Goal: Ask a question: Seek information or help from site administrators or community

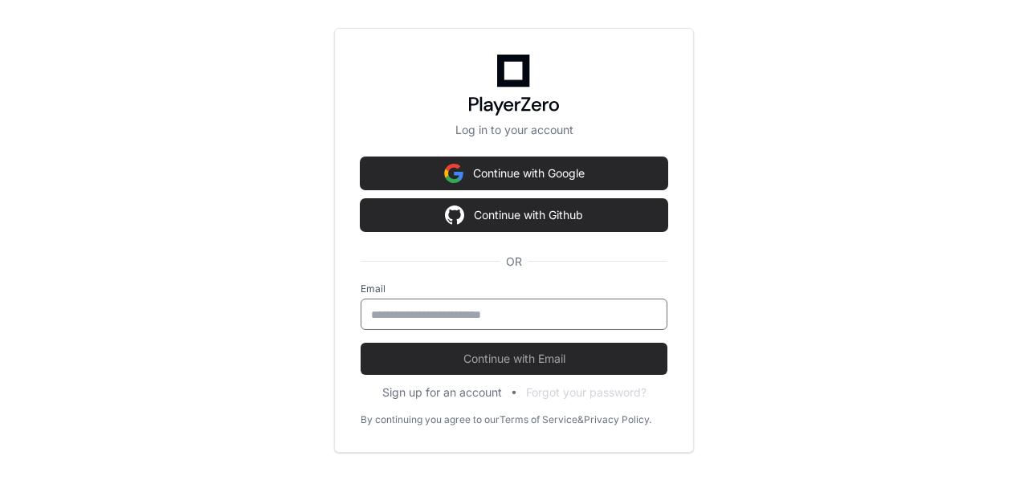
click at [447, 314] on input "email" at bounding box center [514, 315] width 286 height 16
type input "**********"
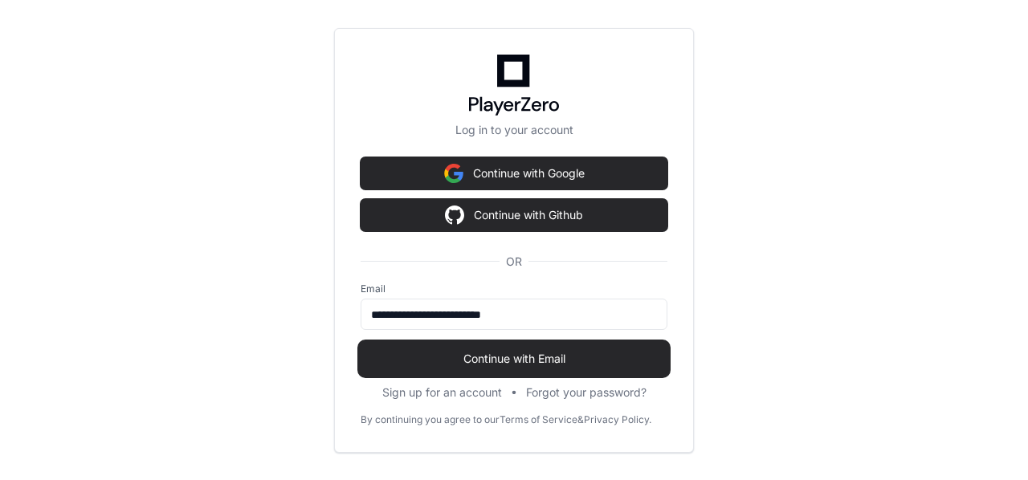
click at [514, 361] on span "Continue with Email" at bounding box center [514, 359] width 307 height 16
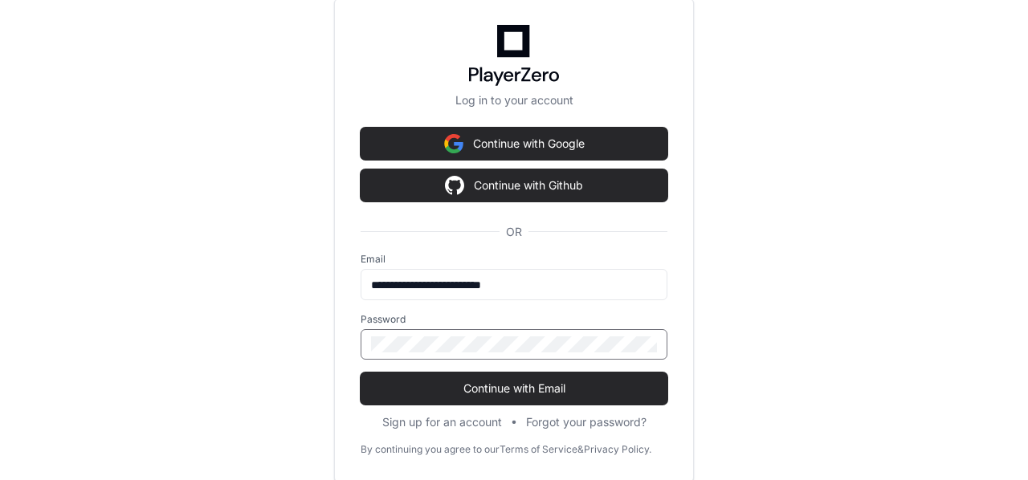
click button "Continue with Email" at bounding box center [514, 389] width 307 height 32
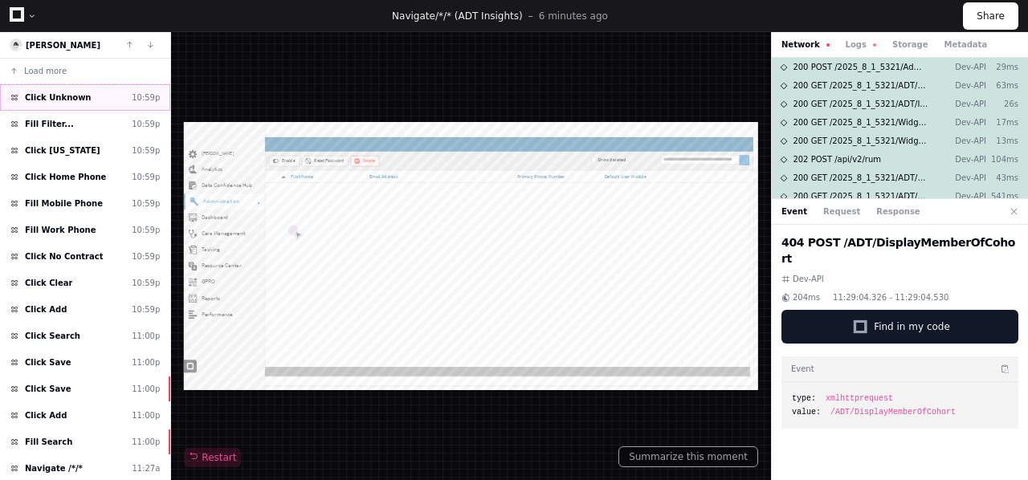
click at [52, 93] on span "Click Unknown" at bounding box center [58, 98] width 67 height 12
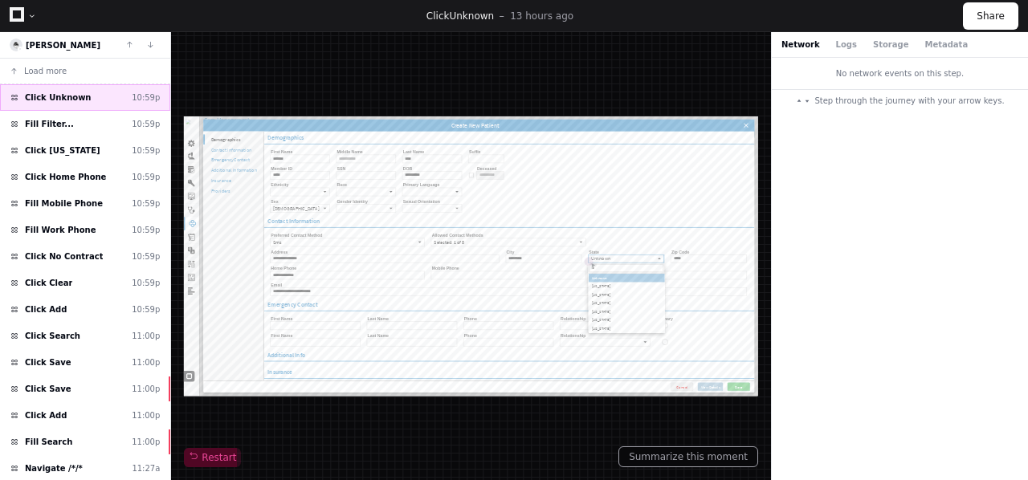
type input "*"
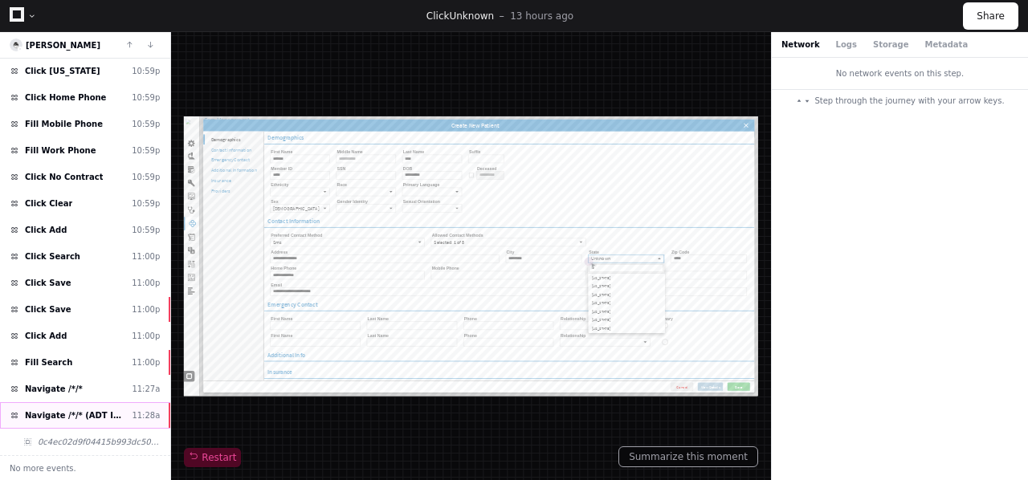
click at [96, 413] on span "Navigate /*/* (ADT Insights)" at bounding box center [75, 416] width 100 height 12
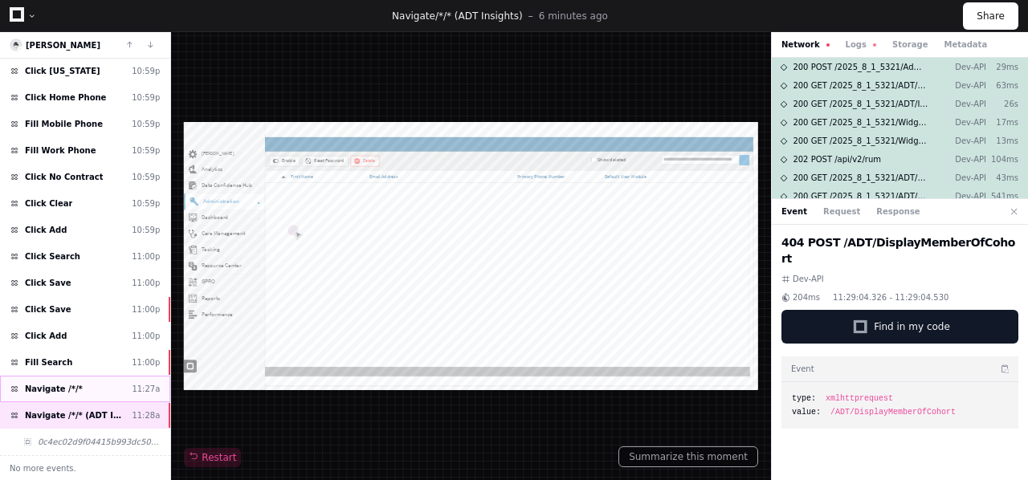
click at [63, 382] on div "Navigate /*/* 11:27a" at bounding box center [85, 389] width 170 height 27
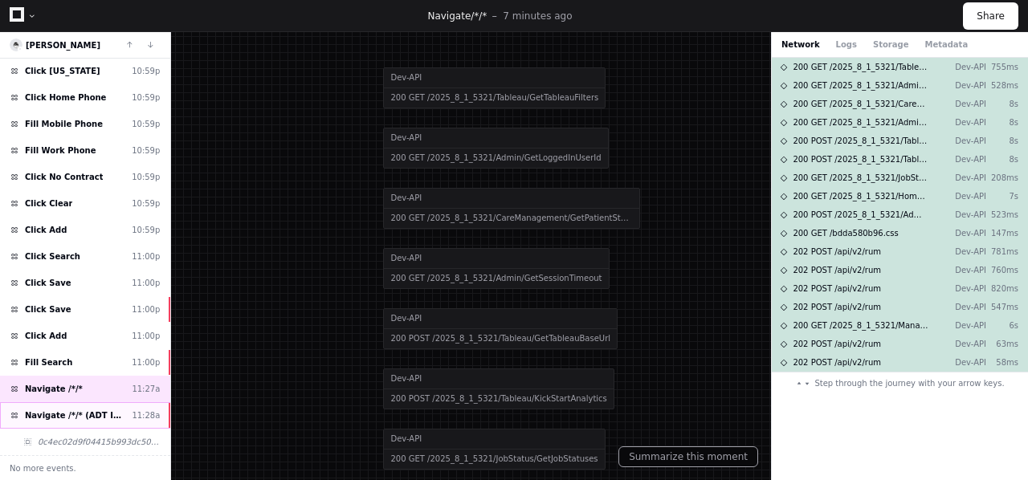
click at [52, 413] on span "Navigate /*/* (ADT Insights)" at bounding box center [75, 416] width 100 height 12
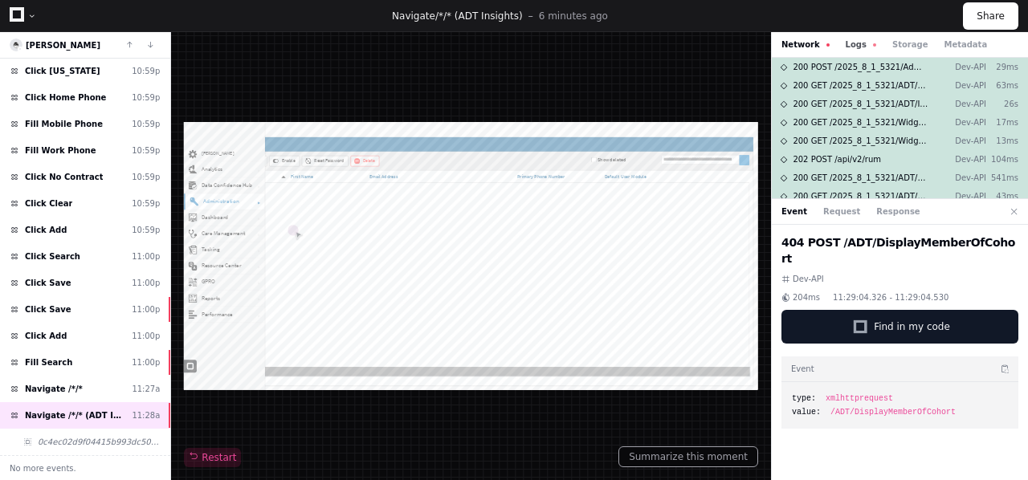
click at [846, 46] on button "Logs" at bounding box center [861, 45] width 31 height 12
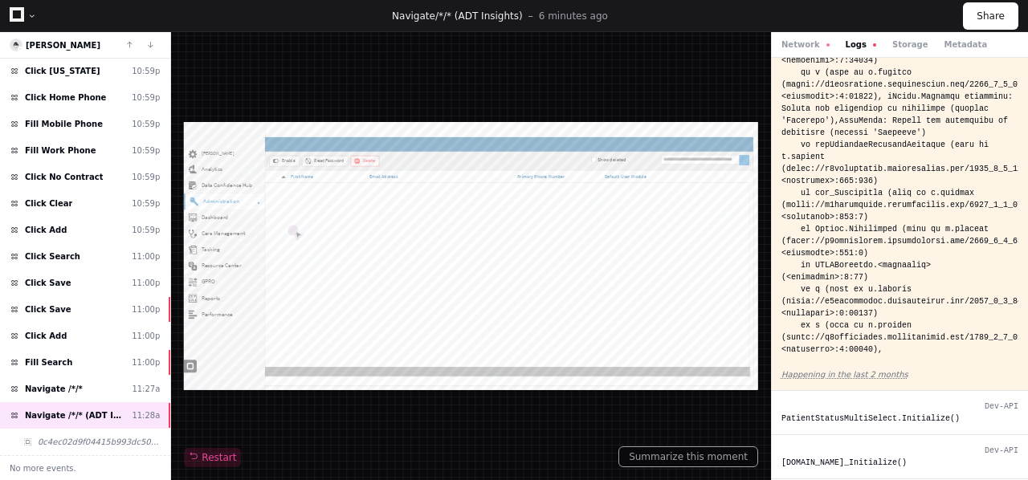
scroll to position [2223, 0]
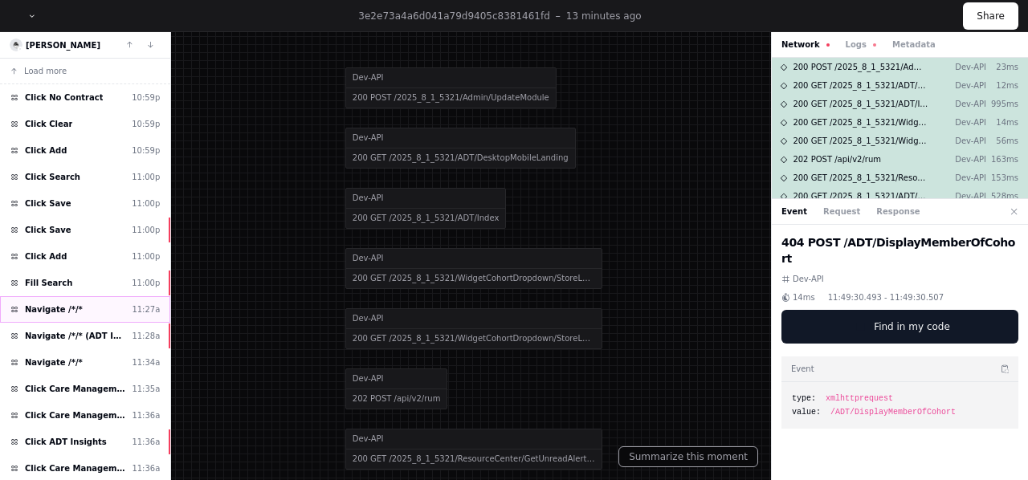
scroll to position [53, 0]
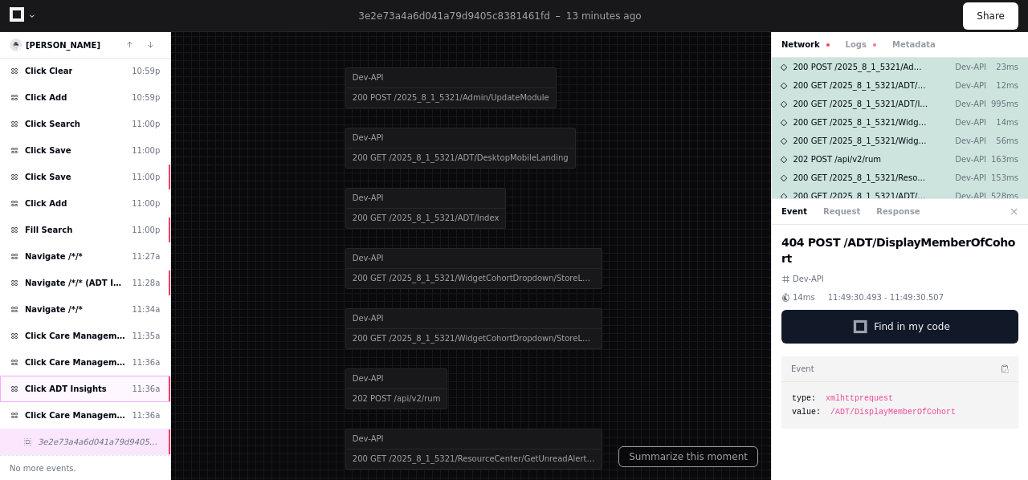
click at [72, 389] on span "Click ADT Insights" at bounding box center [66, 389] width 82 height 12
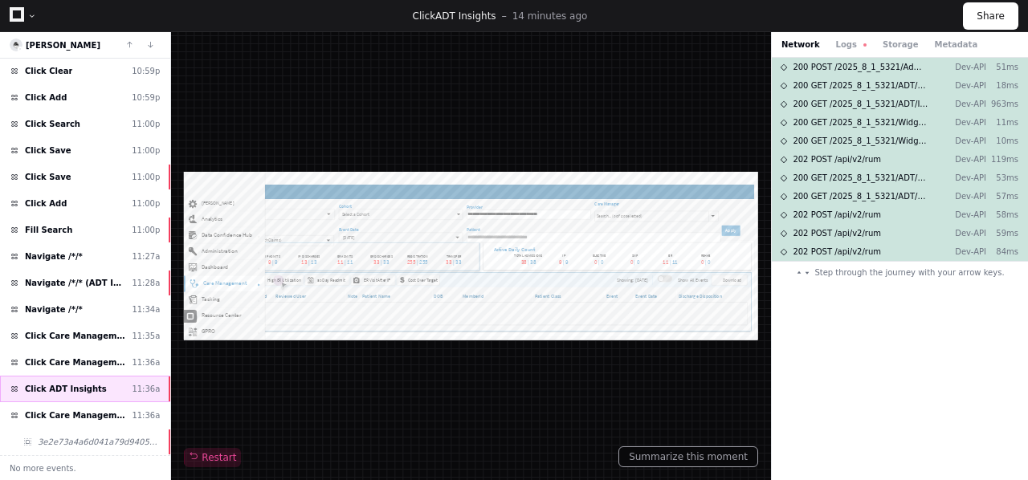
scroll to position [775, 1314]
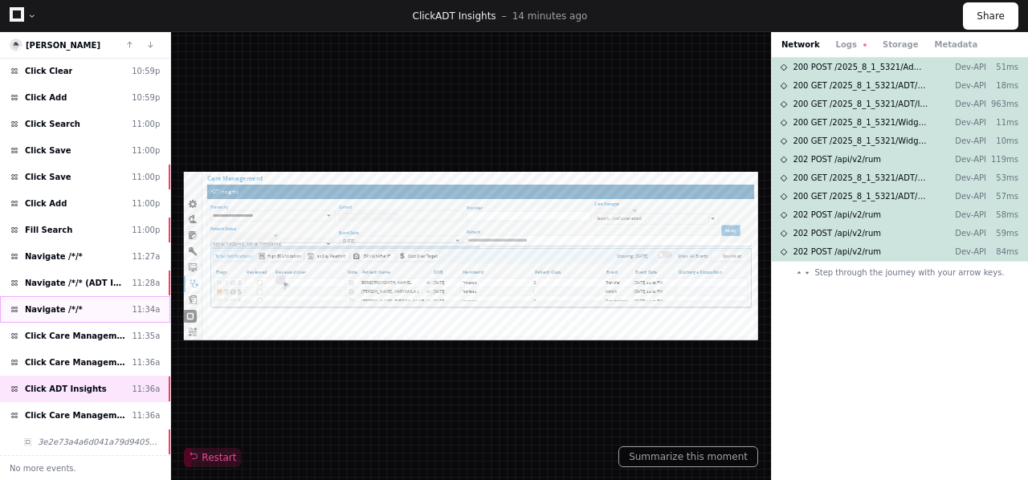
type input "**********"
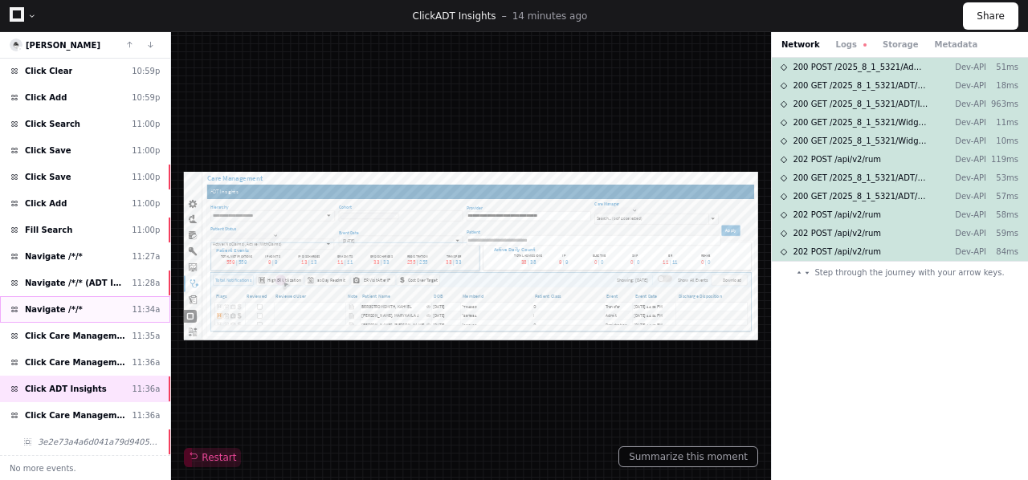
scroll to position [0, 0]
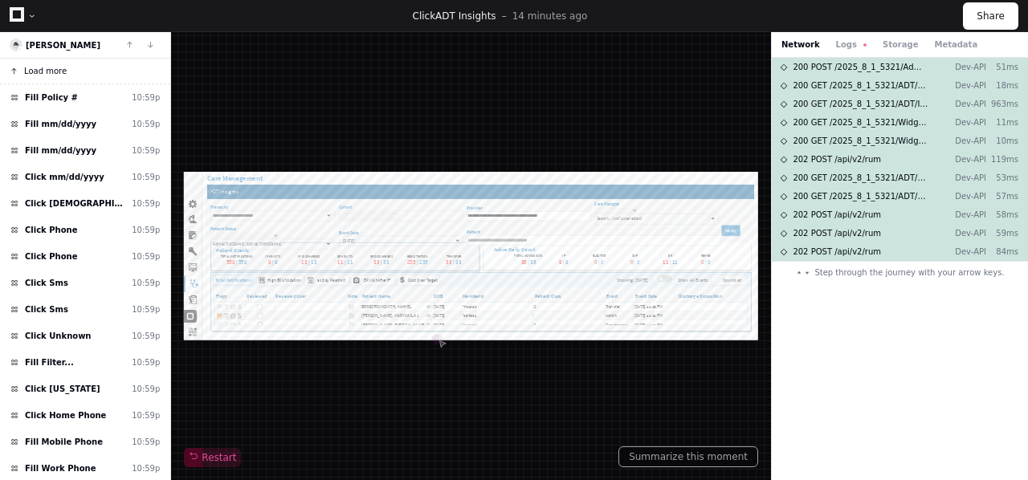
click at [47, 69] on span "Load more" at bounding box center [45, 71] width 43 height 12
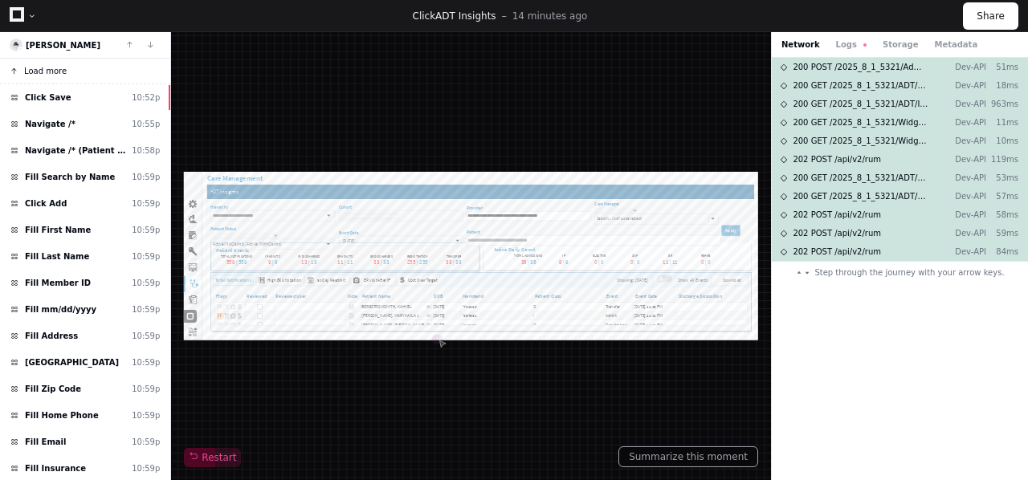
click at [47, 69] on span "Load more" at bounding box center [45, 71] width 43 height 12
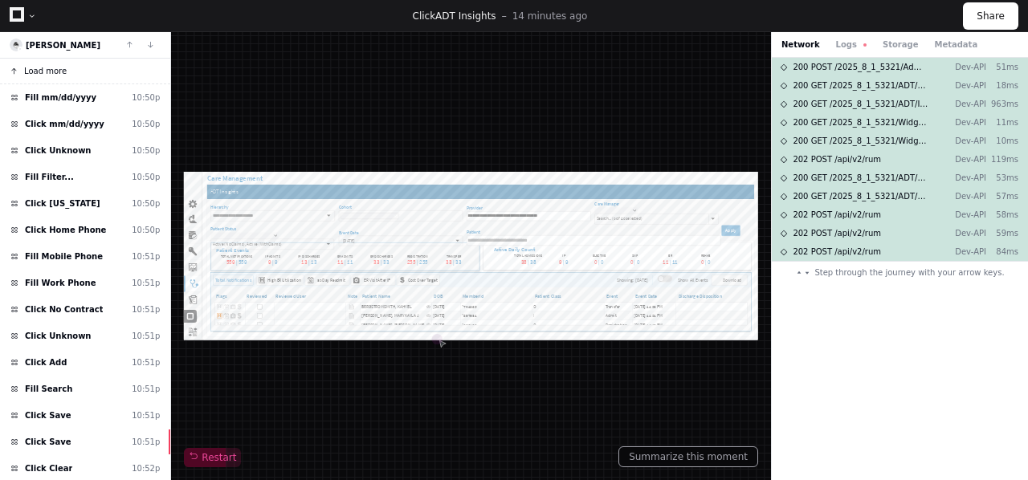
click at [47, 69] on span "Load more" at bounding box center [45, 71] width 43 height 12
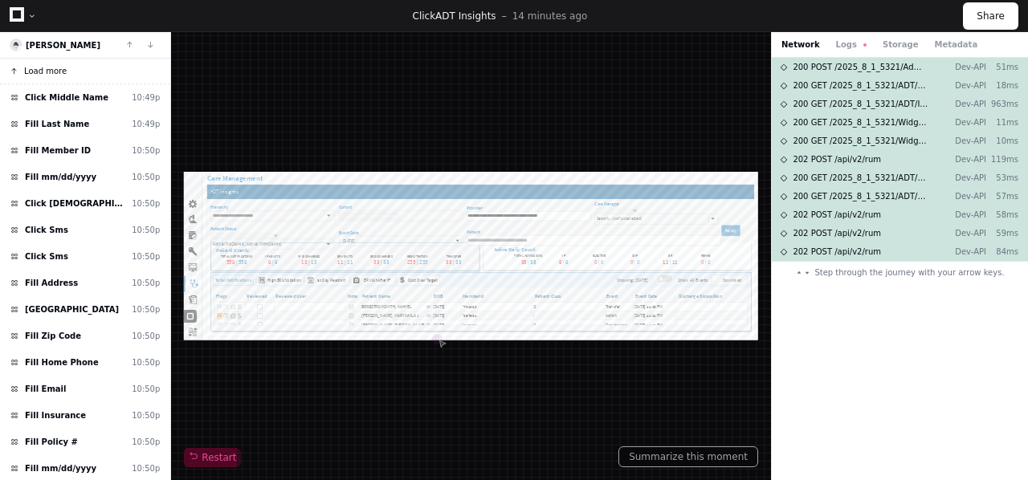
click at [47, 69] on span "Load more" at bounding box center [45, 71] width 43 height 12
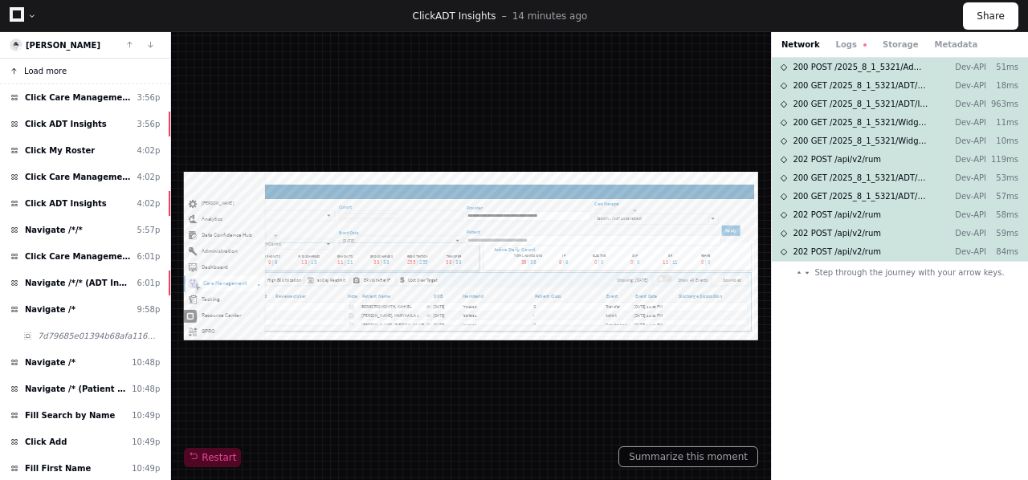
click at [47, 69] on span "Load more" at bounding box center [45, 71] width 43 height 12
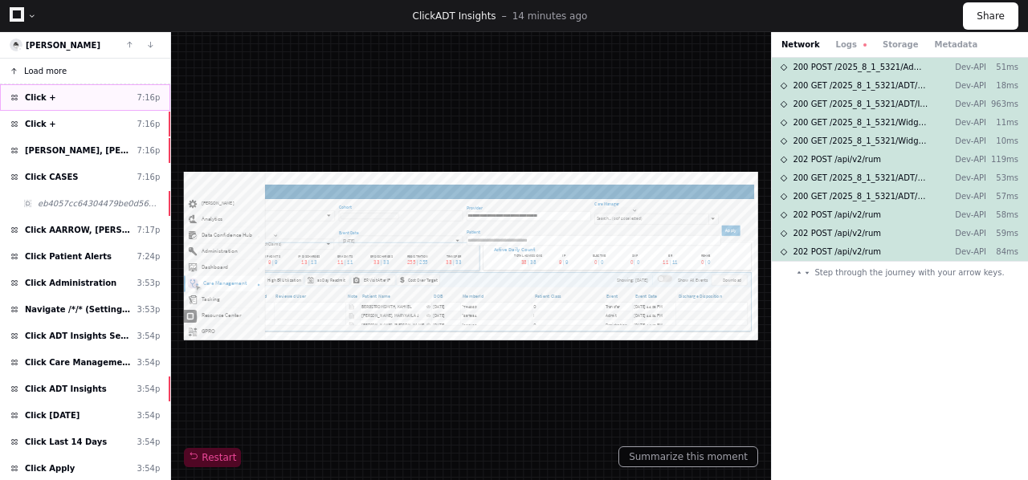
click at [38, 96] on span "Click +" at bounding box center [40, 98] width 31 height 12
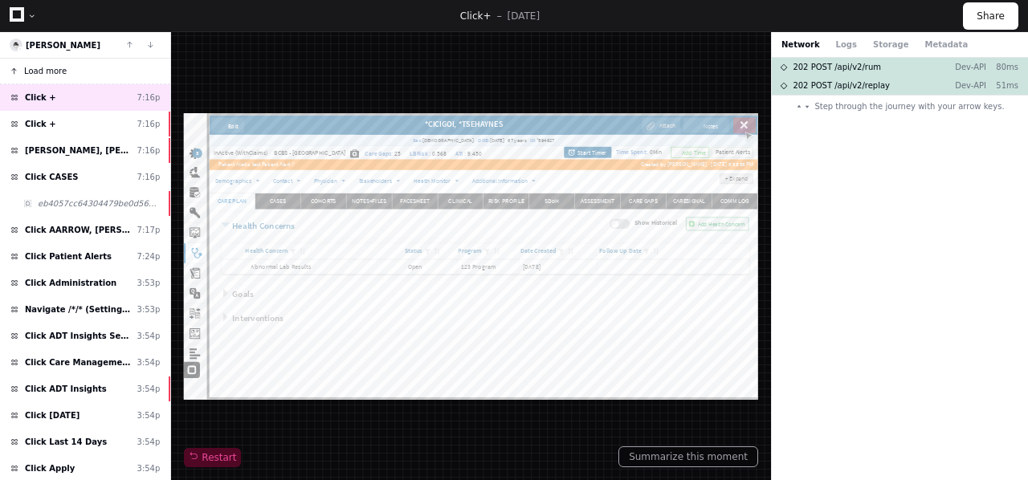
click at [43, 68] on span "Load more" at bounding box center [45, 71] width 43 height 12
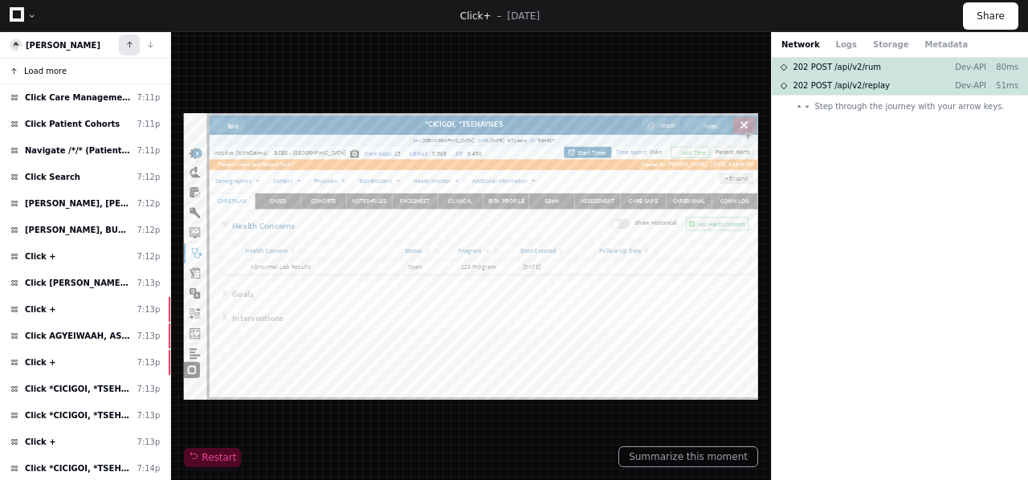
click at [130, 46] on button at bounding box center [129, 45] width 21 height 21
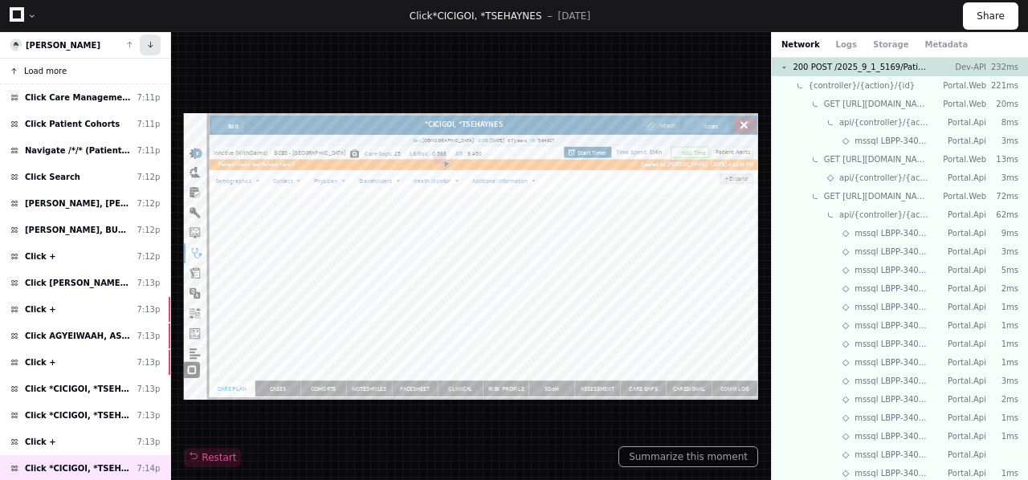
click at [152, 43] on button at bounding box center [150, 45] width 21 height 21
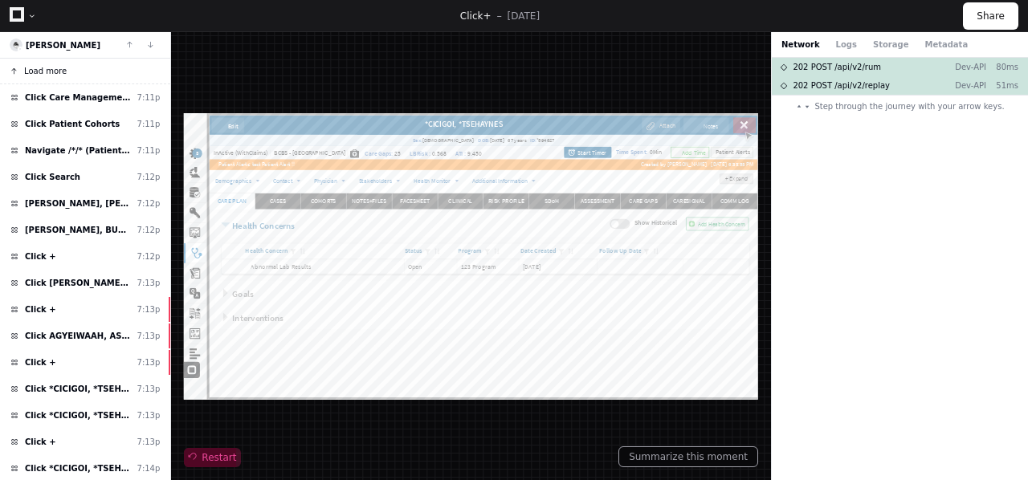
click at [205, 458] on span "Restart" at bounding box center [212, 458] width 47 height 13
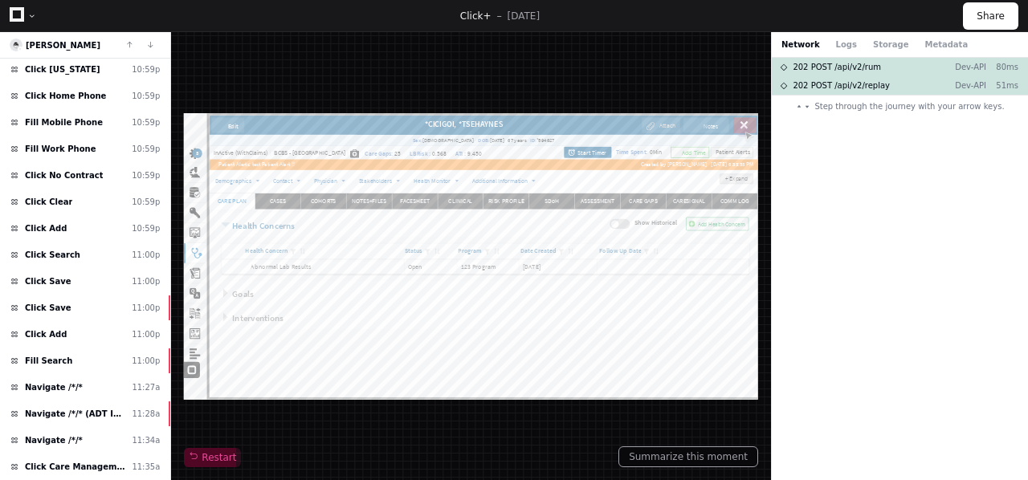
scroll to position [2837, 0]
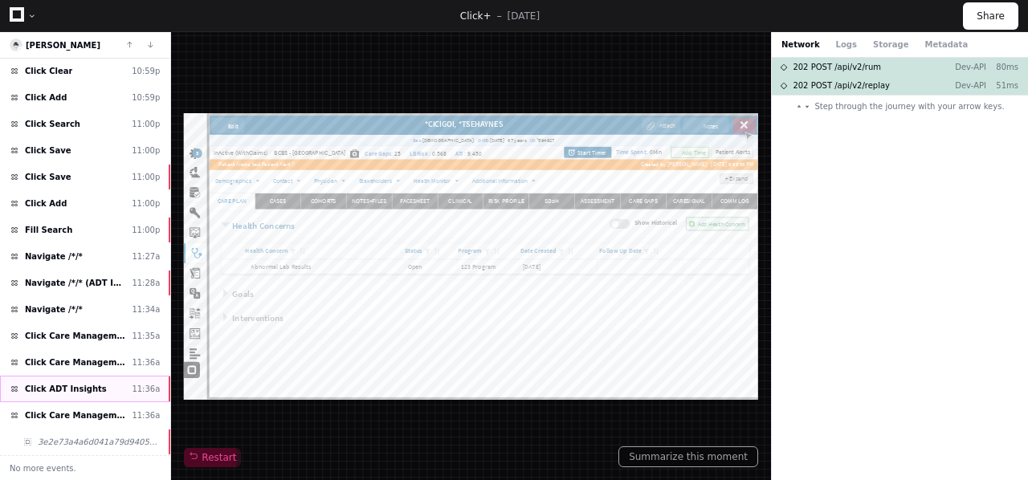
click at [59, 390] on span "Click ADT Insights" at bounding box center [66, 389] width 82 height 12
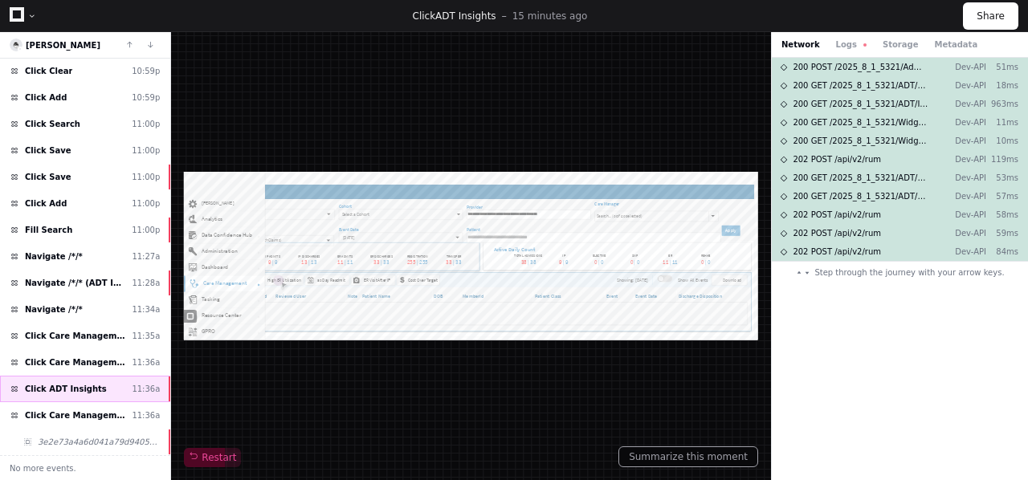
scroll to position [775, 1396]
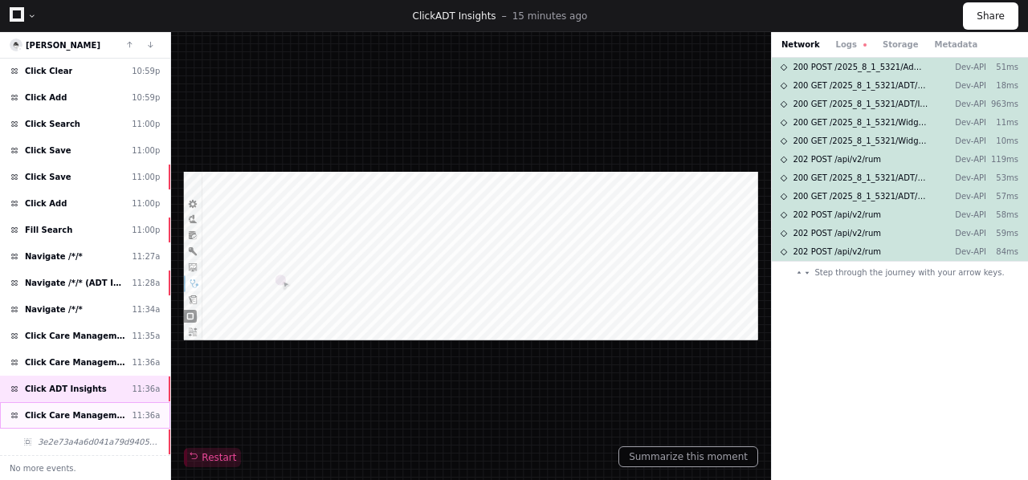
click at [57, 407] on div "Click Care Management 11:36a" at bounding box center [85, 416] width 170 height 27
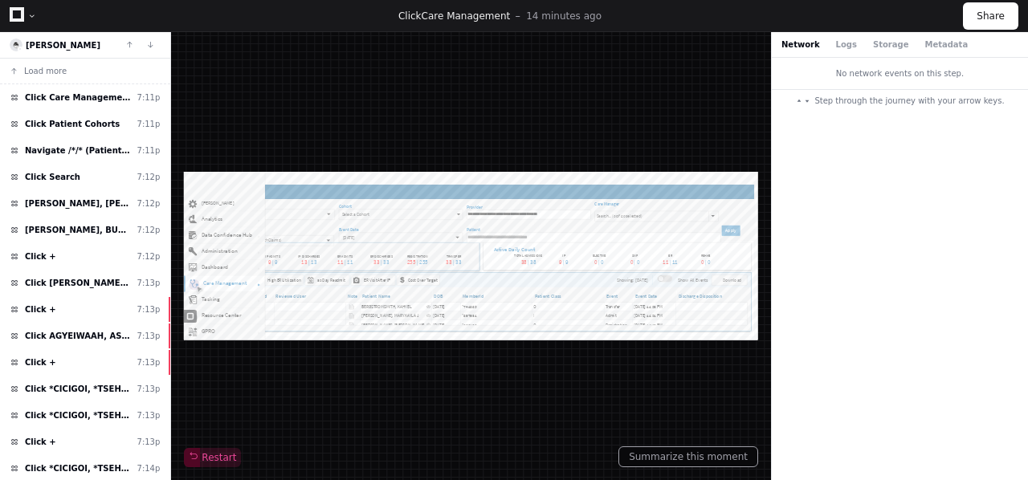
scroll to position [2837, 0]
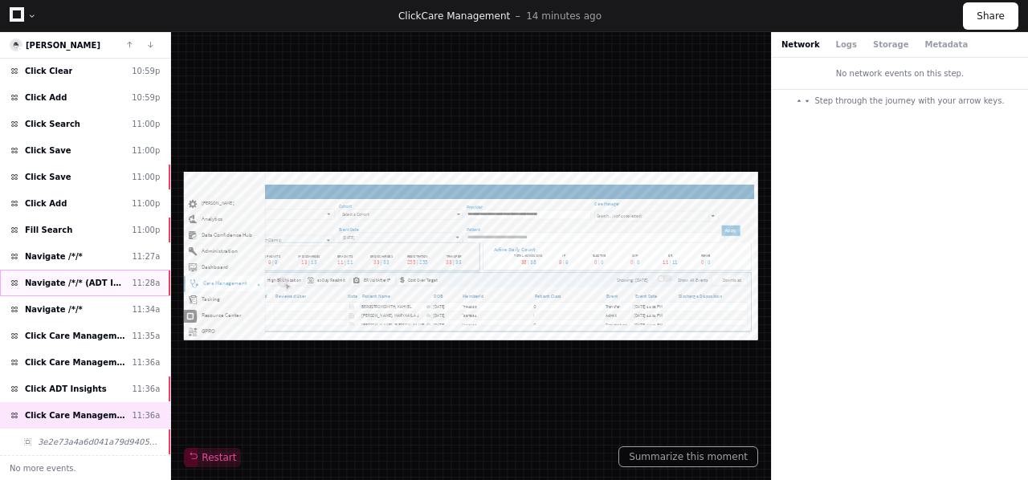
click at [59, 281] on span "Navigate /*/* (ADT Insights)" at bounding box center [75, 283] width 100 height 12
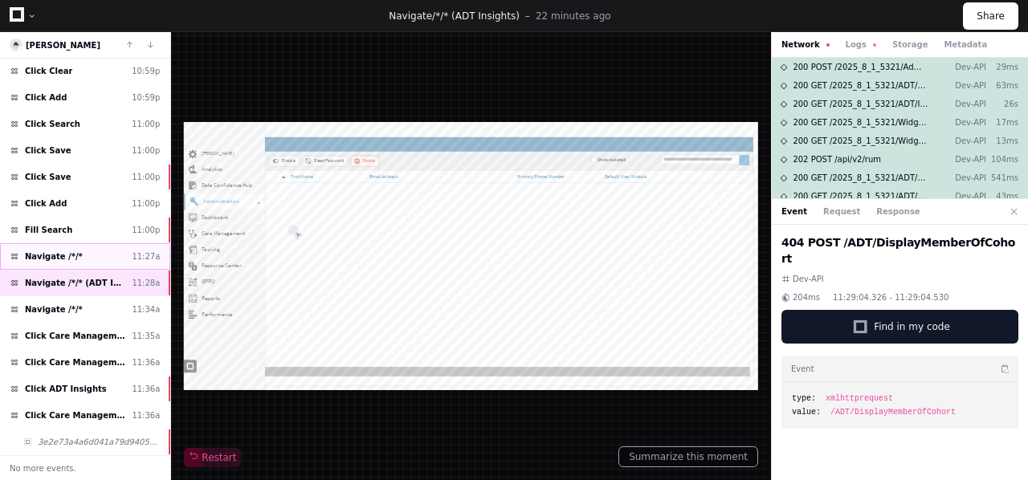
click at [61, 254] on span "Navigate /*/*" at bounding box center [54, 257] width 58 height 12
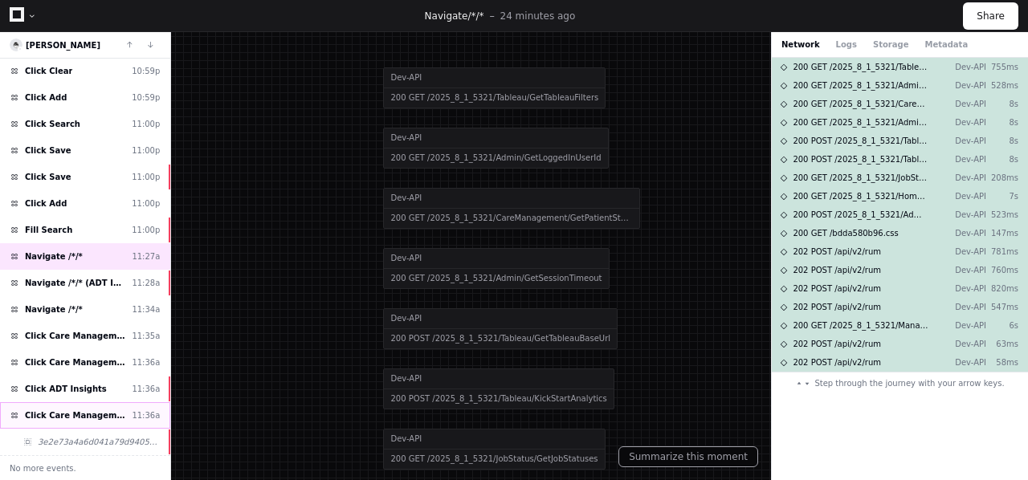
click at [61, 413] on span "Click Care Management" at bounding box center [75, 416] width 100 height 12
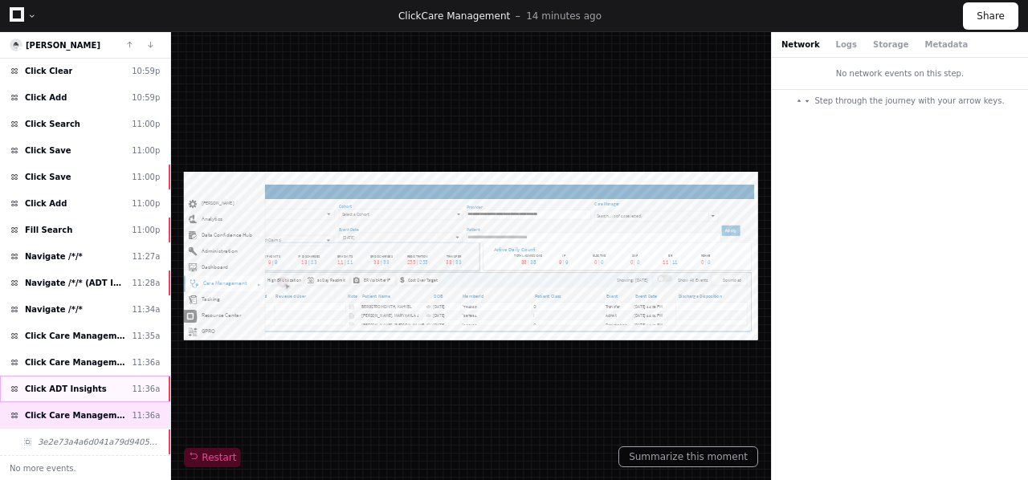
click at [70, 386] on span "Click ADT Insights" at bounding box center [66, 389] width 82 height 12
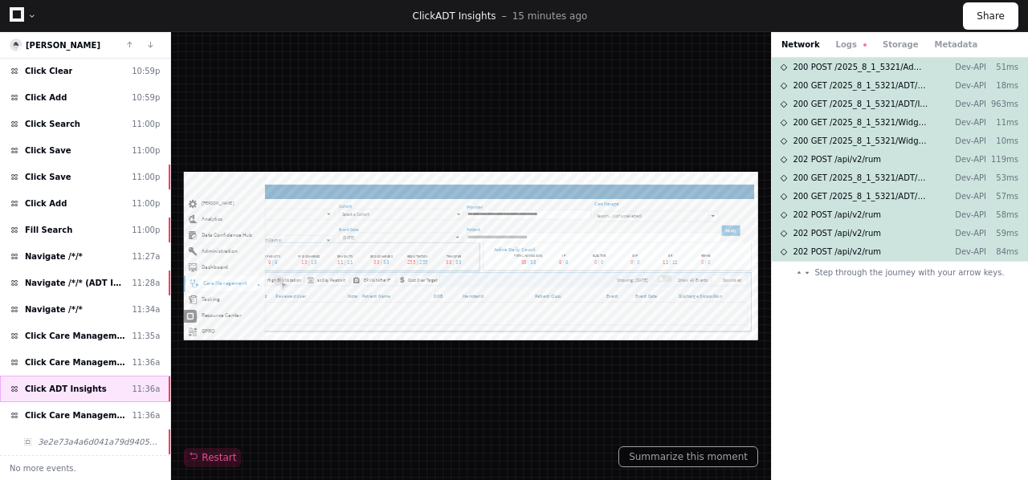
scroll to position [775, 1396]
click at [76, 362] on span "Click Care Management" at bounding box center [75, 363] width 100 height 12
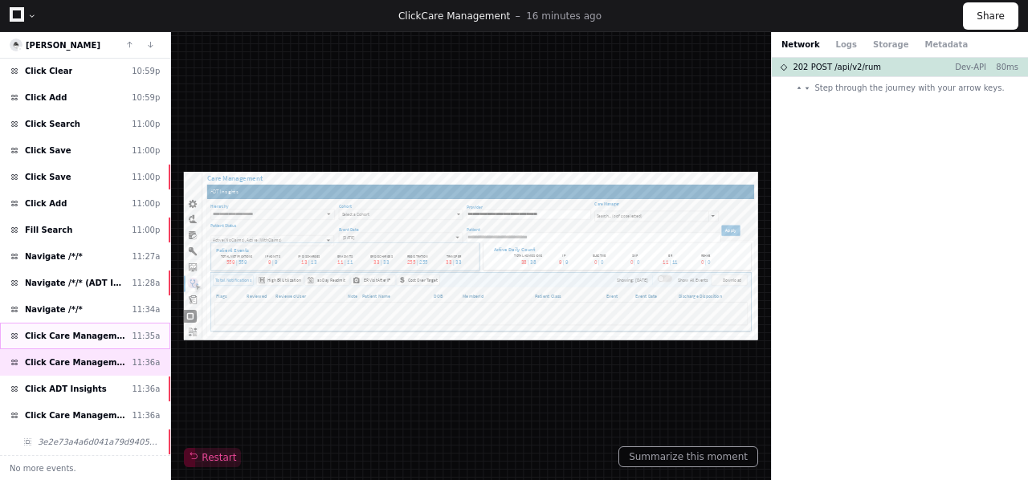
scroll to position [775, 1396]
click at [83, 337] on span "Click Care Management" at bounding box center [75, 336] width 100 height 12
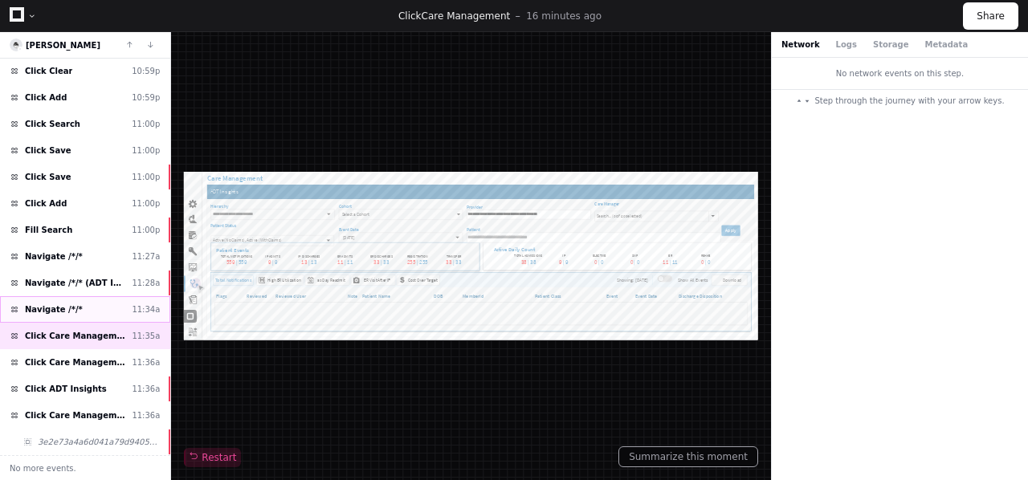
scroll to position [775, 1396]
click at [49, 308] on span "Navigate /*/*" at bounding box center [54, 310] width 58 height 12
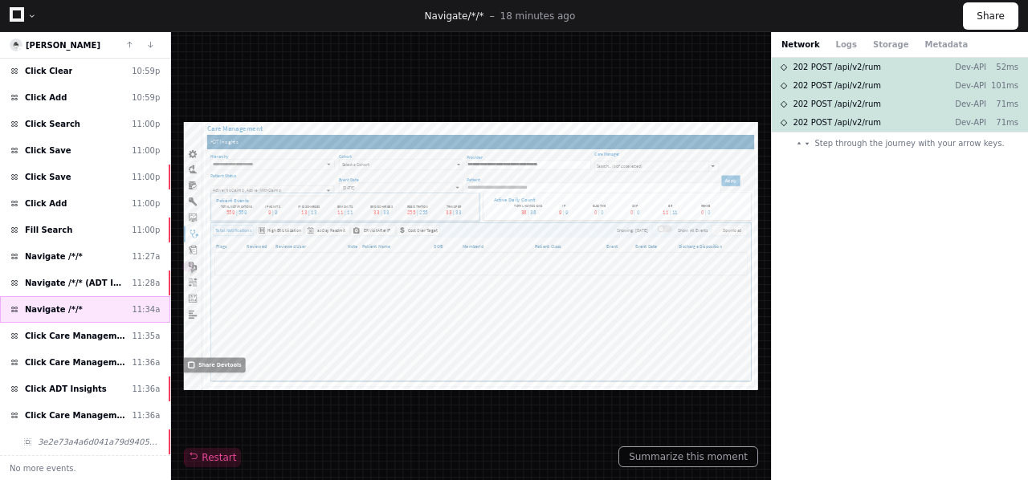
scroll to position [775, 1396]
click at [68, 284] on span "Navigate /*/* (ADT Insights)" at bounding box center [75, 283] width 100 height 12
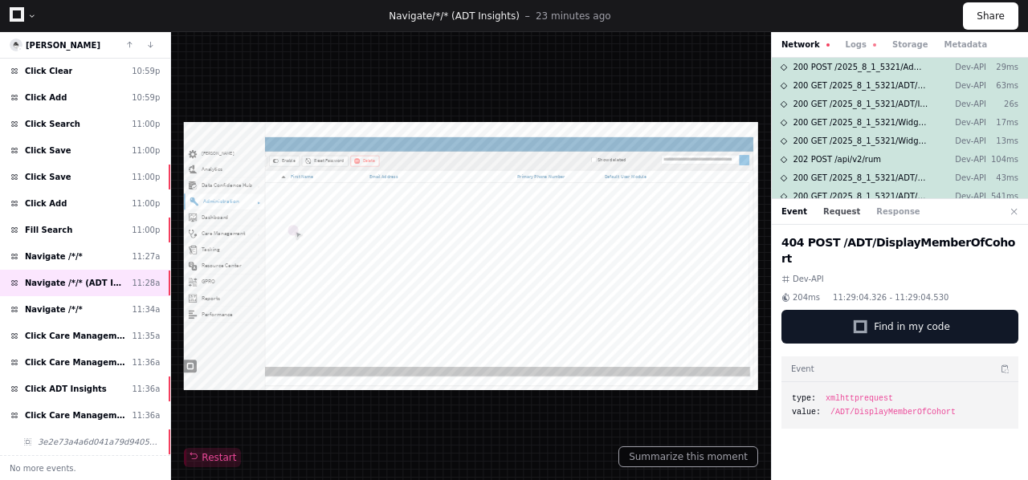
click at [828, 212] on button "Request" at bounding box center [842, 212] width 37 height 12
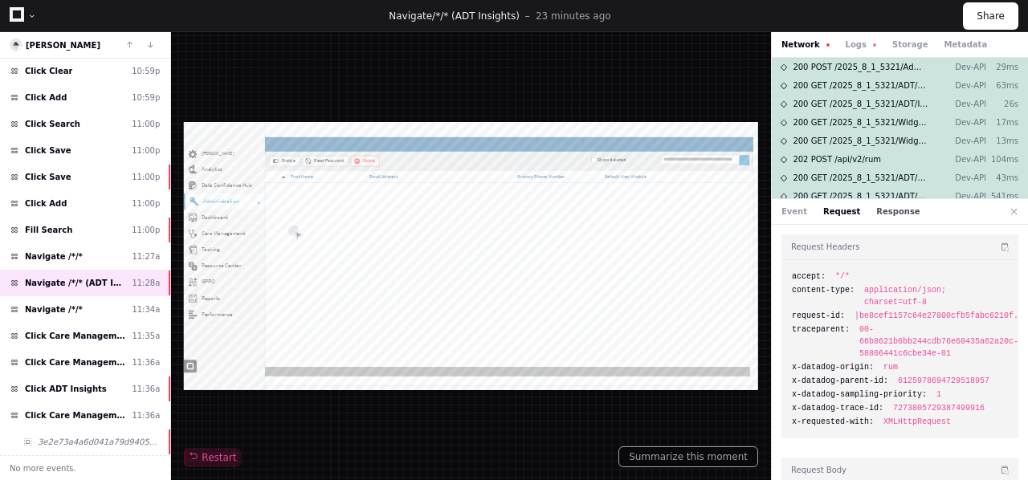
click at [877, 213] on button "Response" at bounding box center [898, 212] width 43 height 12
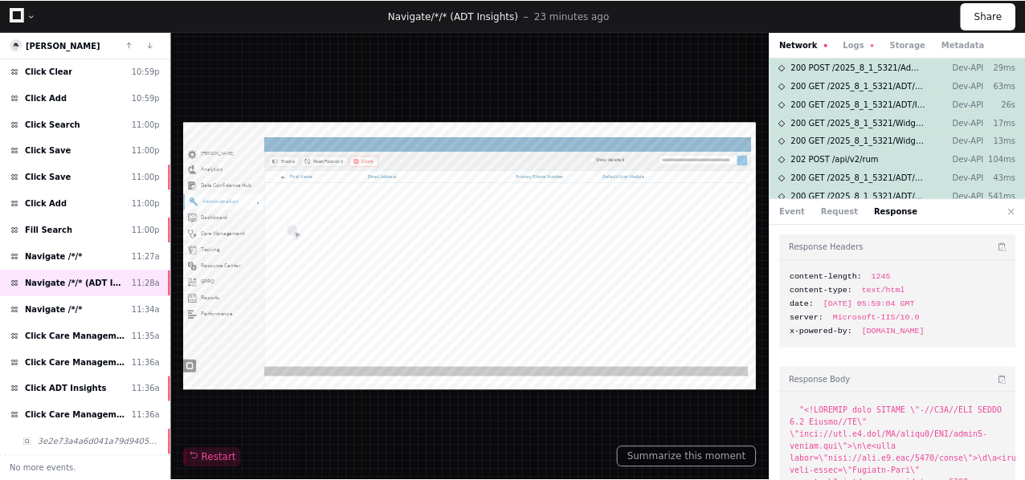
scroll to position [39, 0]
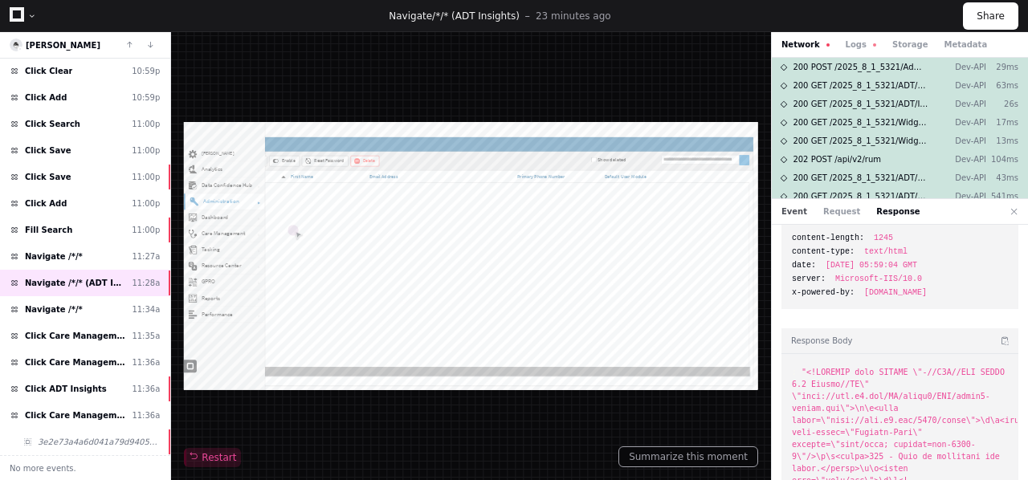
click at [791, 210] on button "Event" at bounding box center [795, 212] width 26 height 12
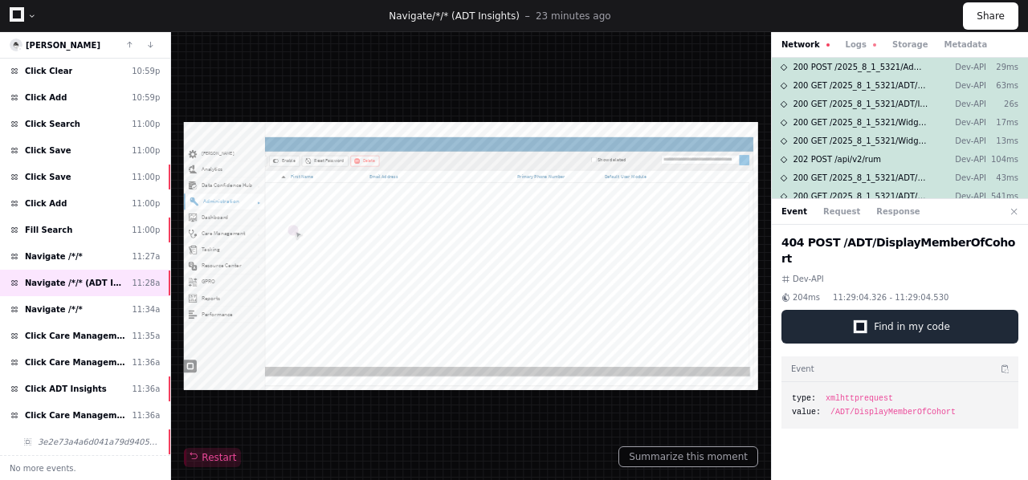
click at [893, 321] on span "Find in my code" at bounding box center [912, 327] width 76 height 13
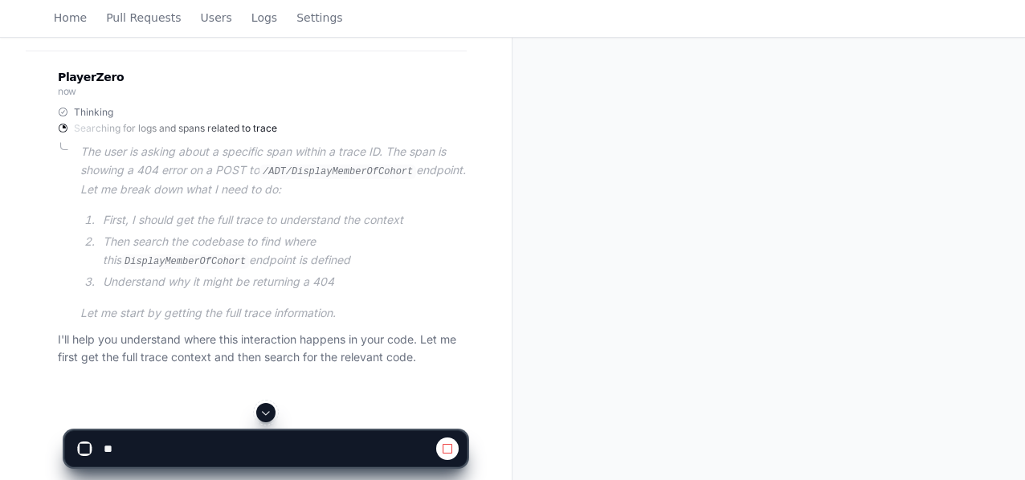
scroll to position [360, 0]
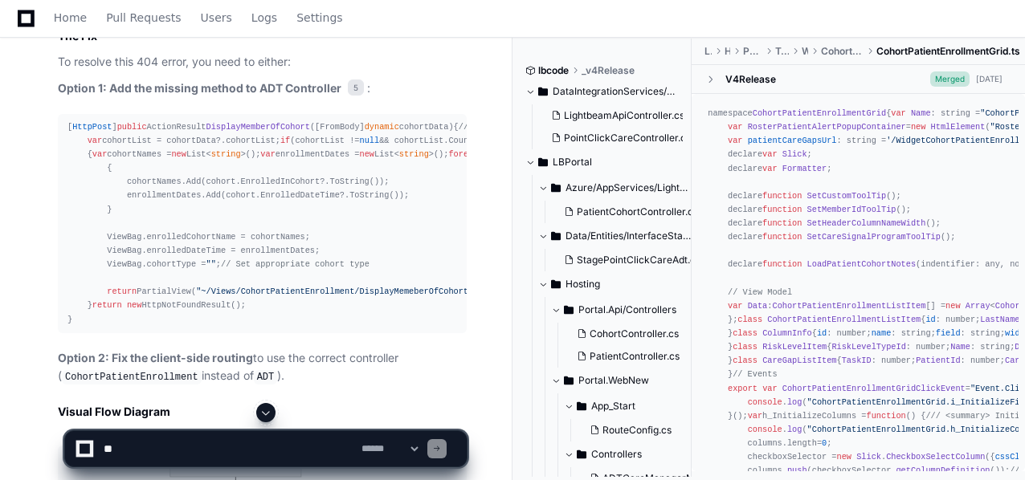
scroll to position [3082, 0]
click at [173, 452] on textarea at bounding box center [229, 448] width 258 height 35
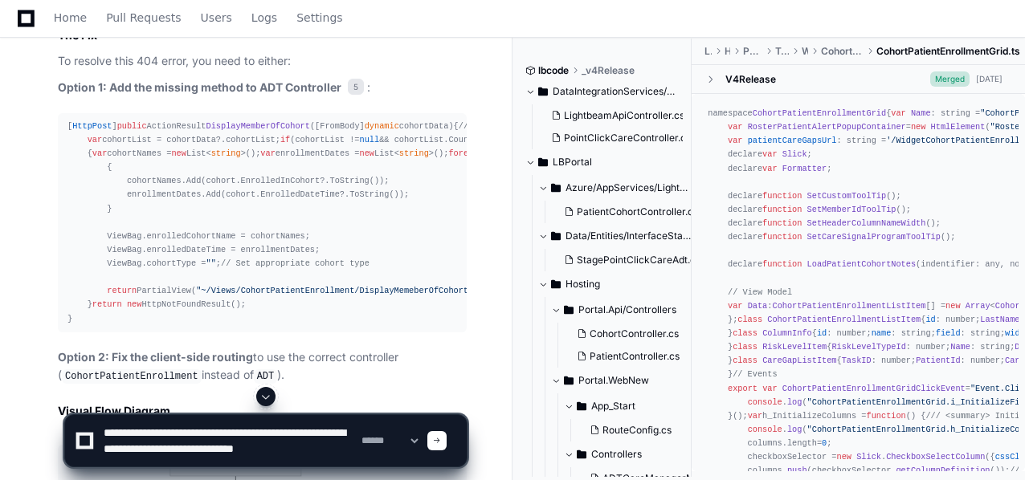
scroll to position [5, 0]
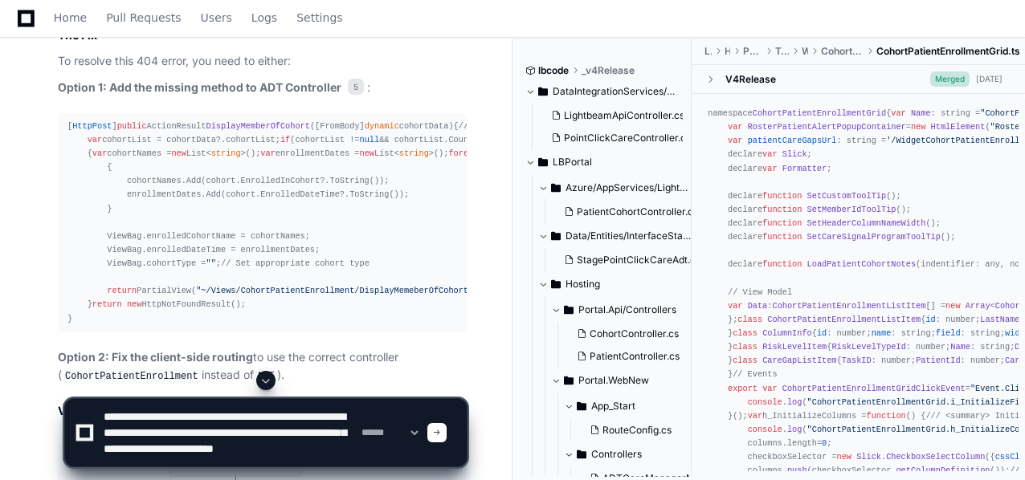
type textarea "**********"
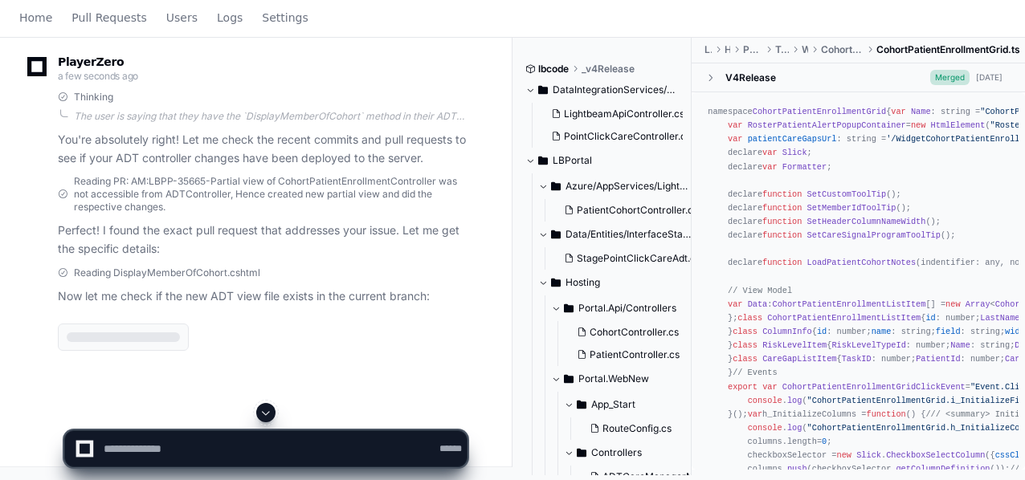
scroll to position [0, 0]
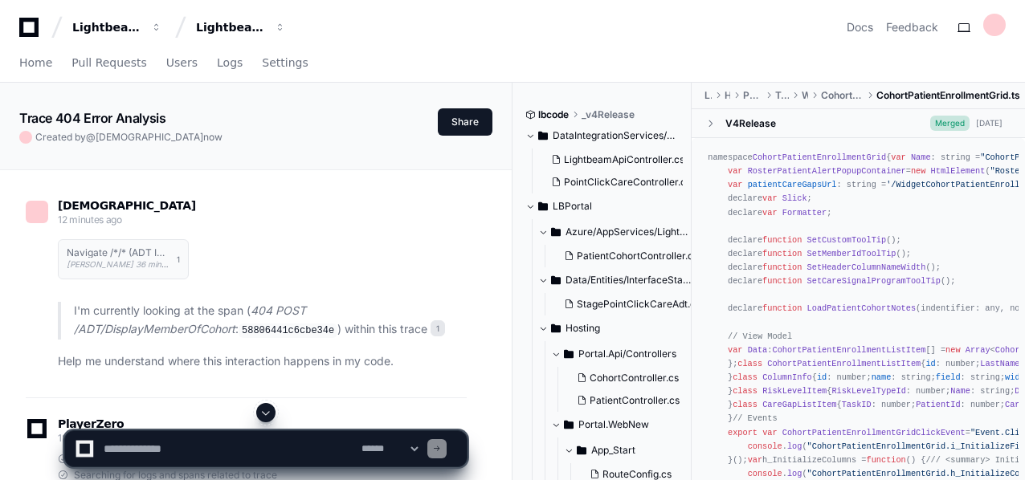
click at [262, 415] on span at bounding box center [266, 413] width 13 height 13
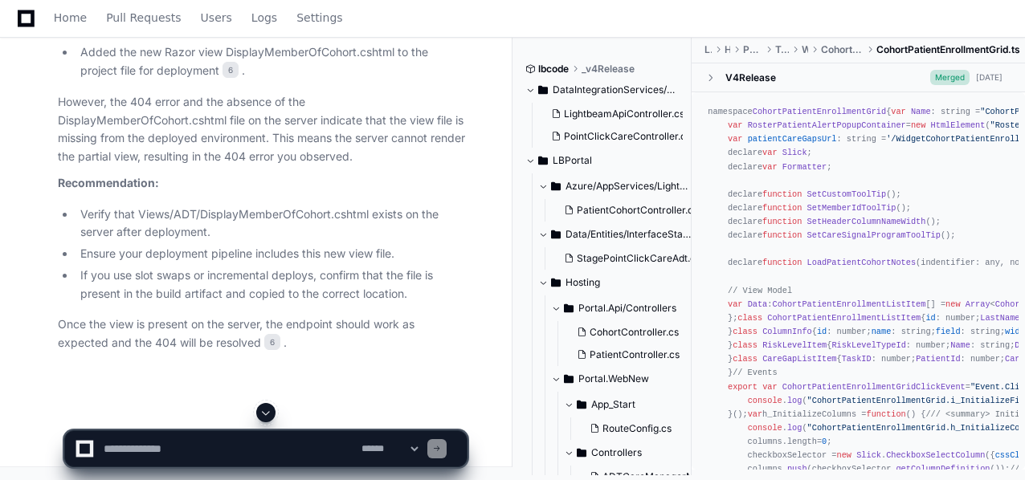
scroll to position [4671, 0]
click at [142, 446] on textarea at bounding box center [229, 448] width 258 height 35
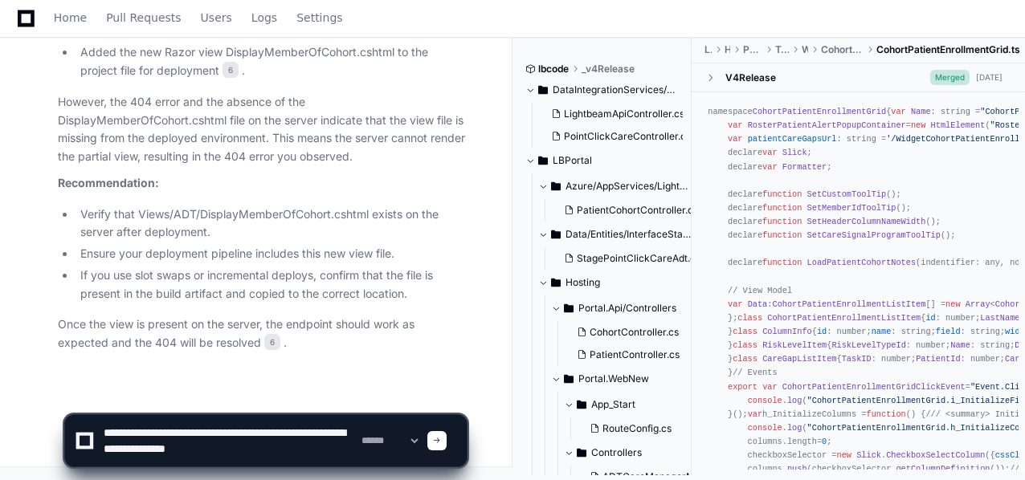
type textarea "**********"
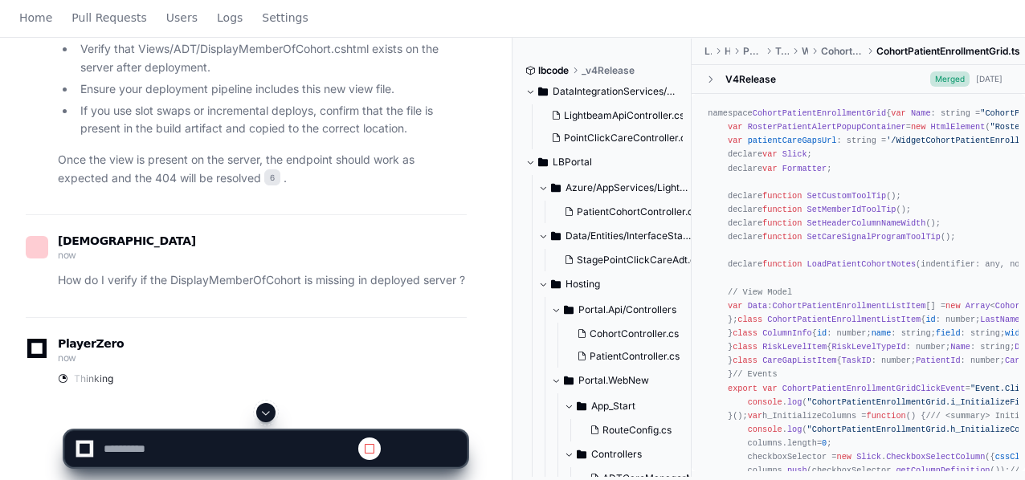
scroll to position [0, 0]
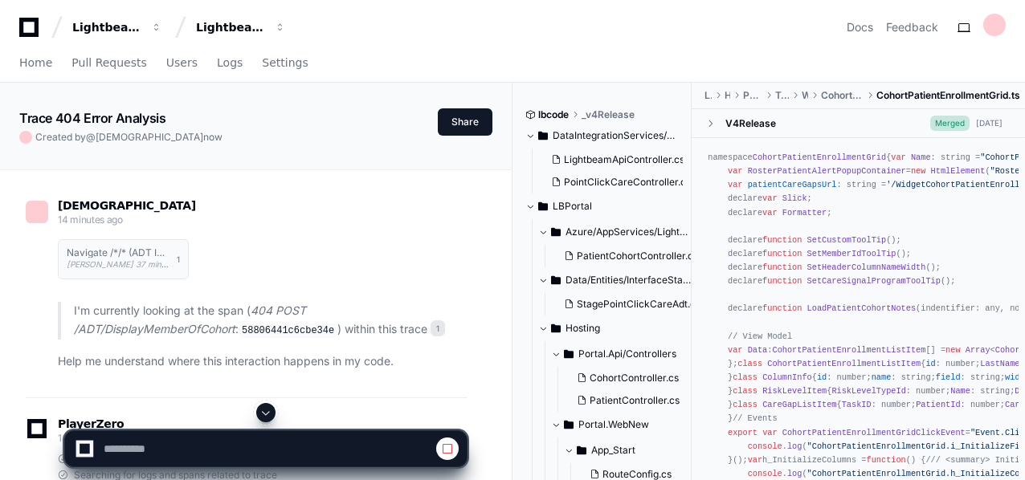
click at [270, 413] on span at bounding box center [266, 413] width 13 height 13
click at [272, 407] on span at bounding box center [266, 413] width 13 height 13
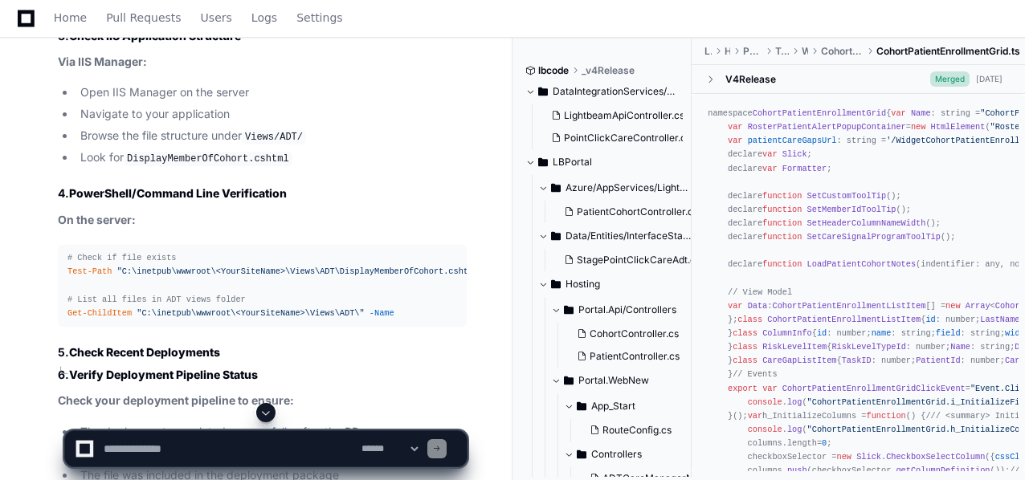
click at [267, 406] on button at bounding box center [265, 412] width 19 height 19
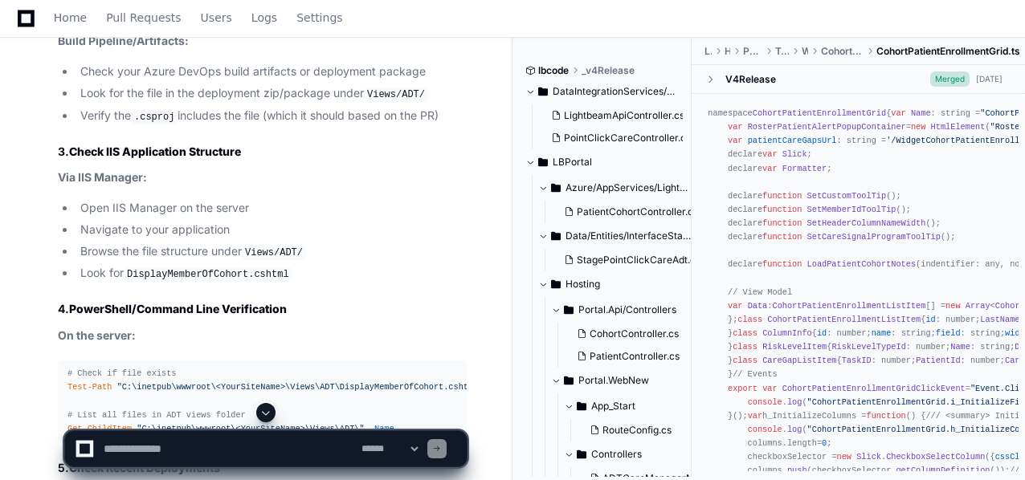
scroll to position [5357, 0]
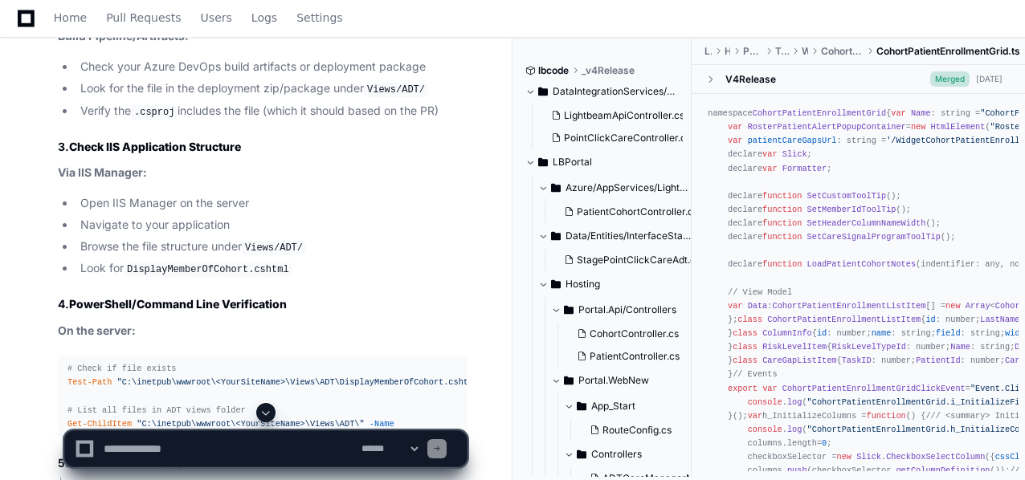
click at [136, 448] on textarea at bounding box center [229, 448] width 258 height 35
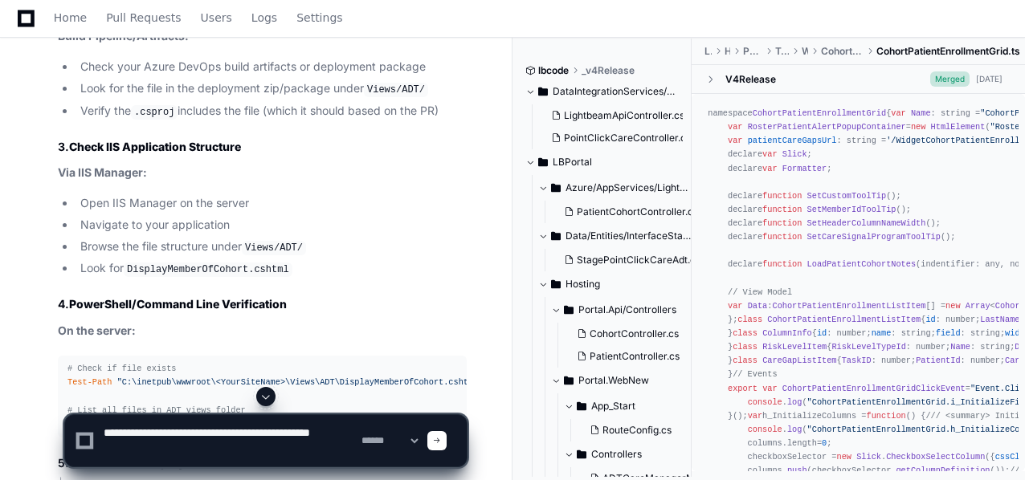
type textarea "**********"
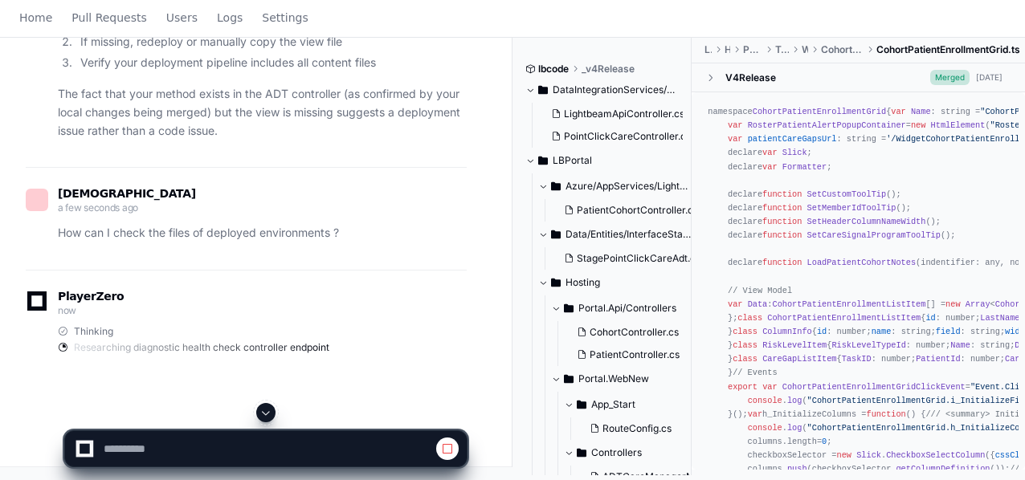
scroll to position [0, 0]
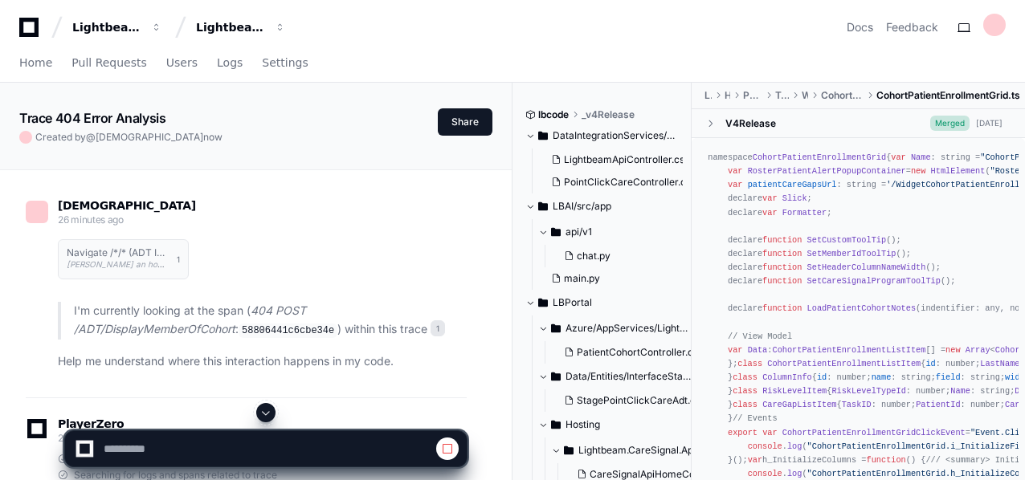
click at [266, 411] on span at bounding box center [266, 413] width 13 height 13
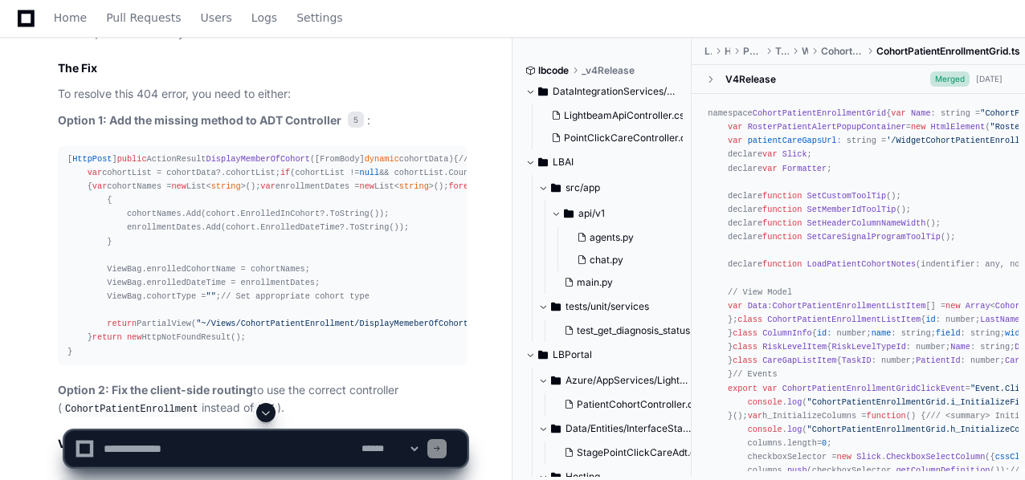
scroll to position [3047, 0]
click at [206, 166] on span "DisplayMemberOfCohort" at bounding box center [258, 161] width 104 height 10
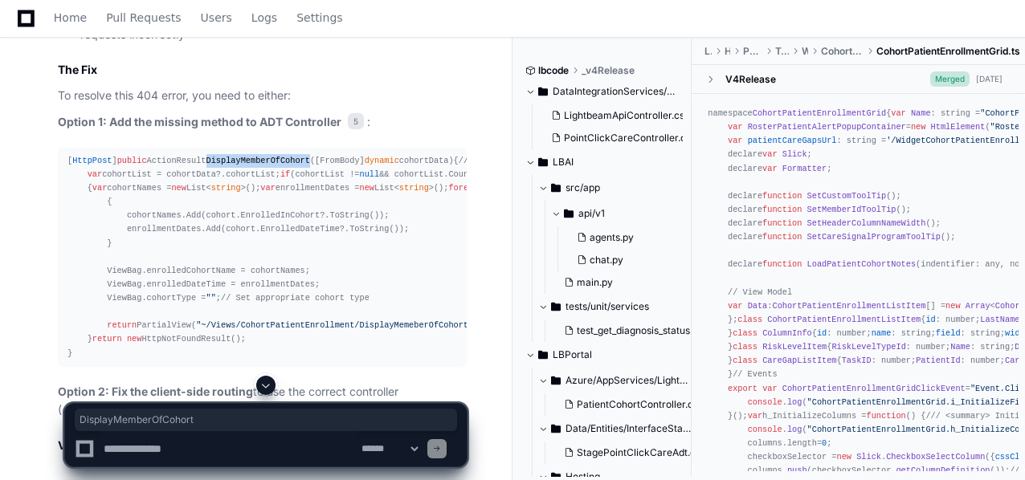
click at [206, 166] on span "DisplayMemberOfCohort" at bounding box center [258, 161] width 104 height 10
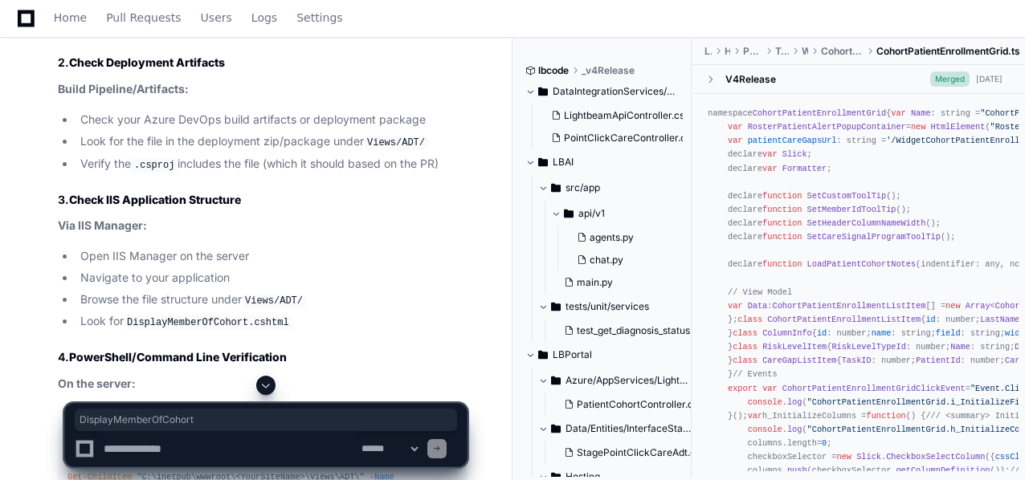
scroll to position [5306, 0]
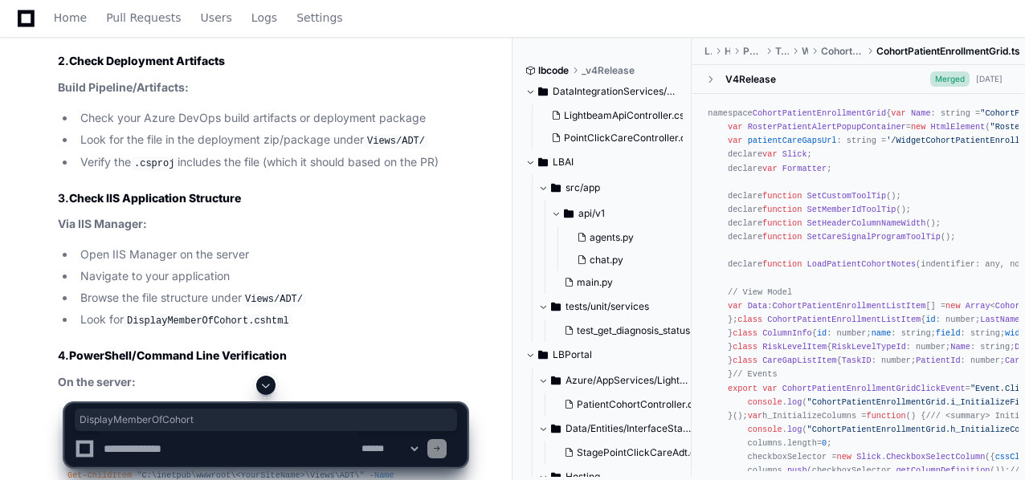
click at [269, 382] on span at bounding box center [266, 385] width 13 height 13
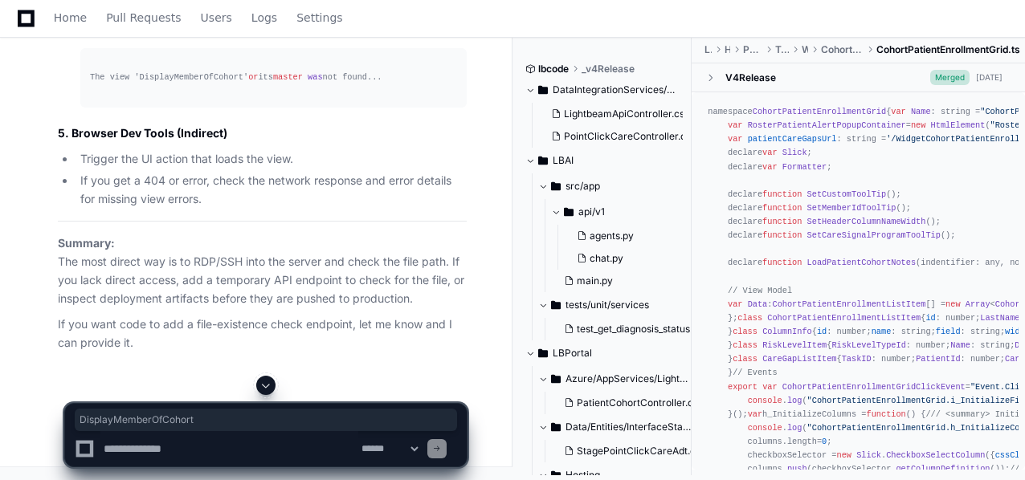
scroll to position [9161, 0]
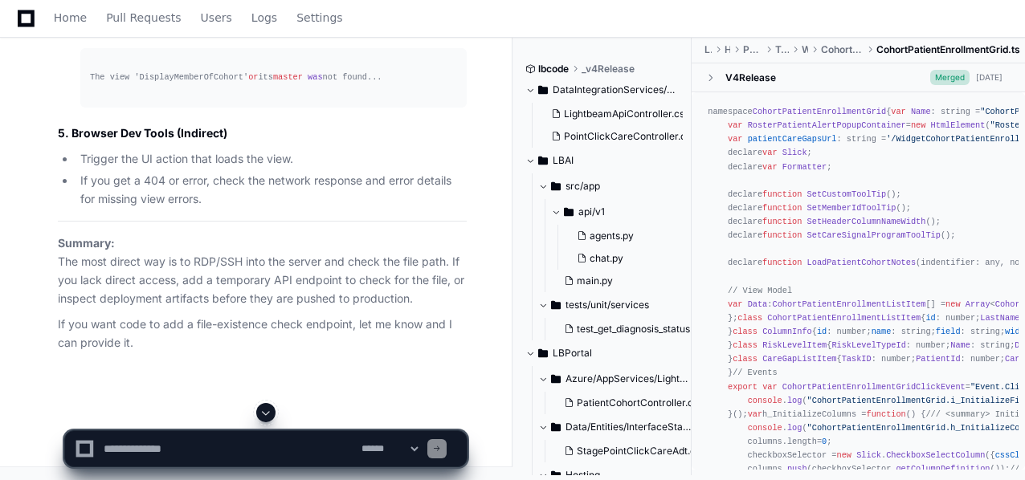
click at [182, 84] on div "The view 'DisplayMemberOfCohort' or its master was not found..." at bounding box center [273, 78] width 367 height 14
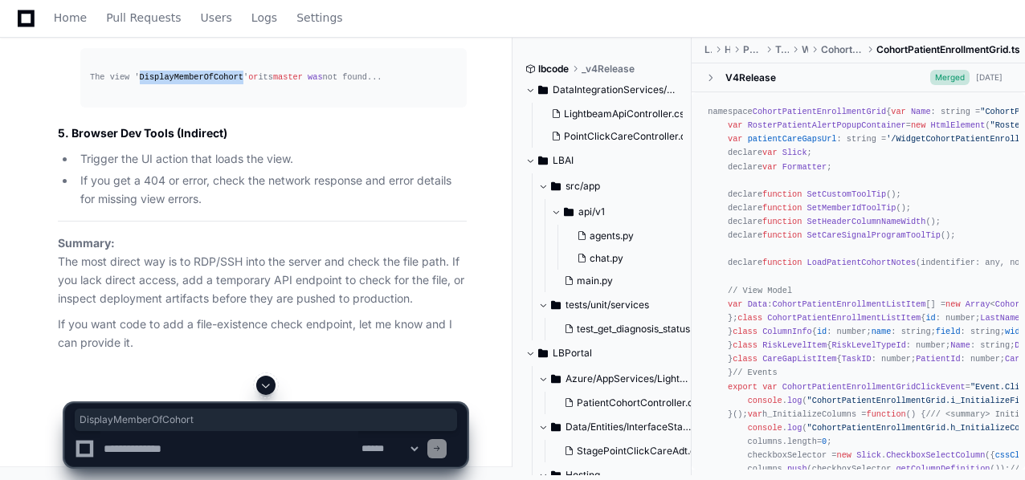
click at [182, 84] on div "The view 'DisplayMemberOfCohort' or its master was not found..." at bounding box center [273, 78] width 367 height 14
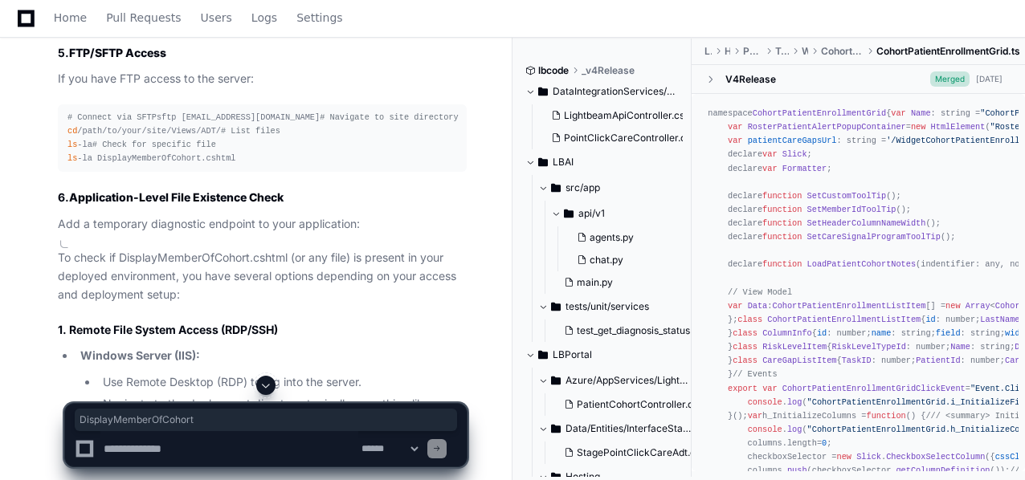
scroll to position [7922, 0]
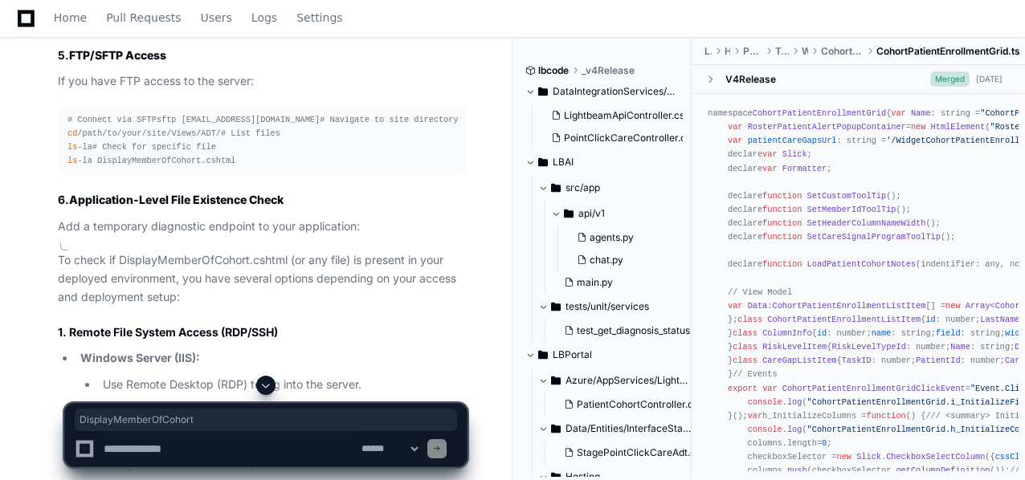
click at [321, 10] on code "Views/ADT/DisplayMemberOfCohort.cshtml" at bounding box center [299, 2] width 227 height 14
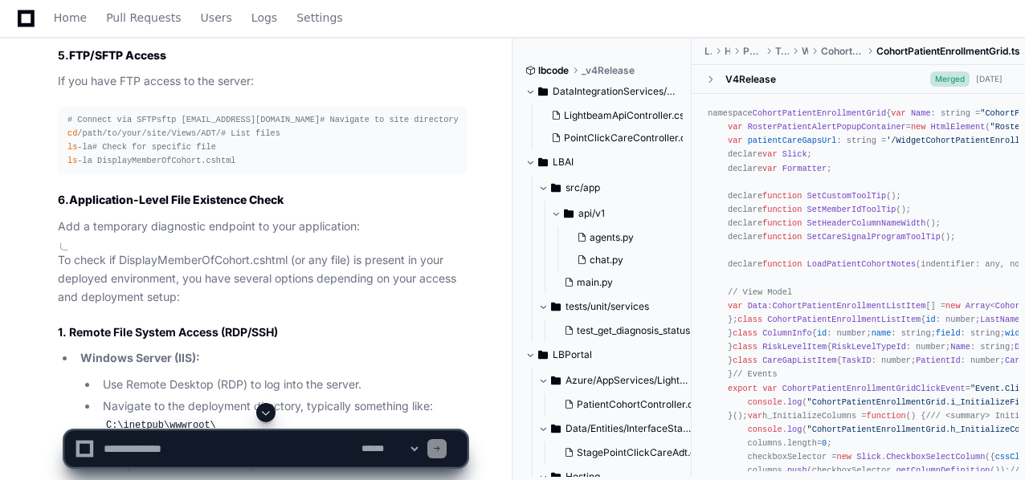
click at [321, 10] on code "Views/ADT/DisplayMemberOfCohort.cshtml" at bounding box center [299, 2] width 227 height 14
